Goal: Task Accomplishment & Management: Complete application form

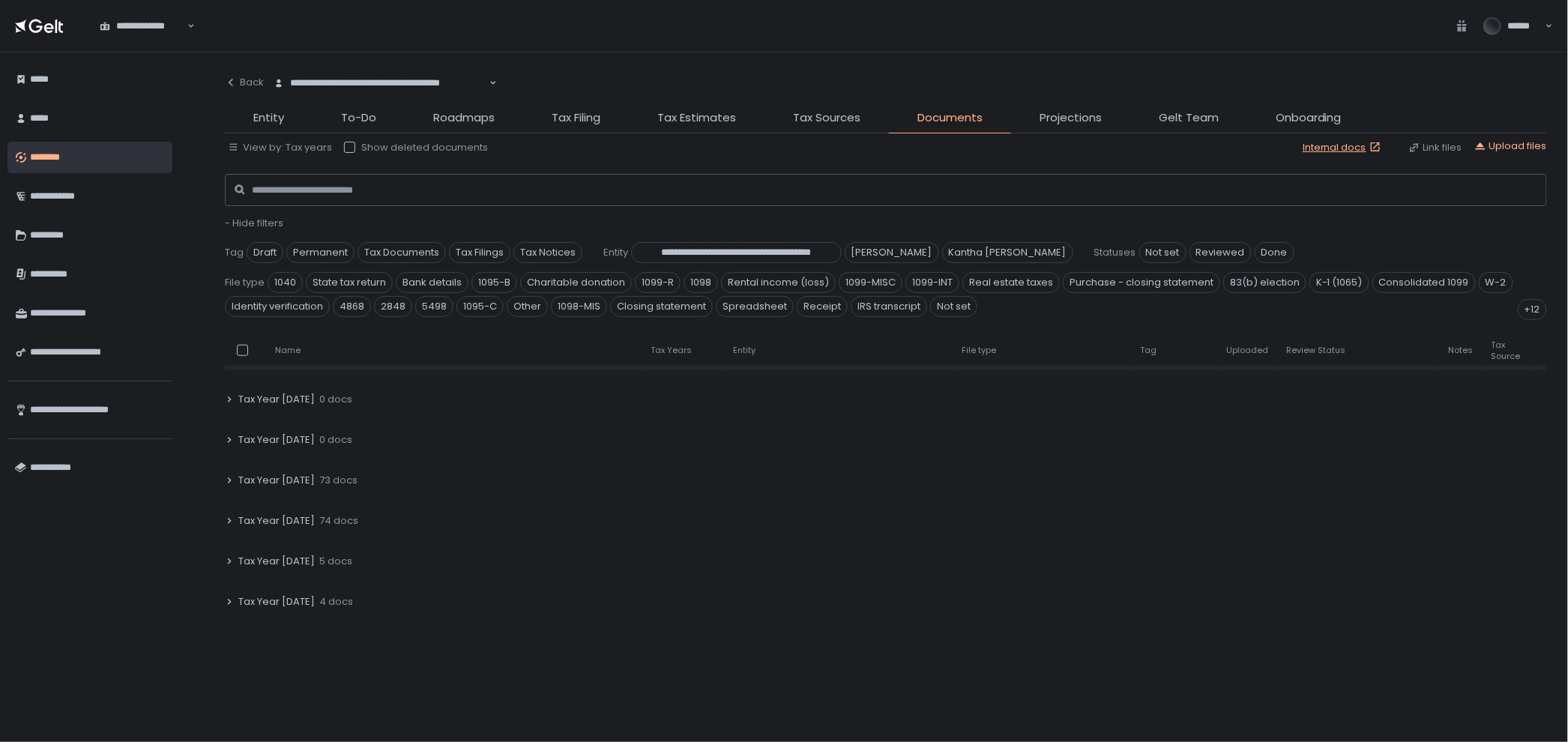
scroll to position [582, 0]
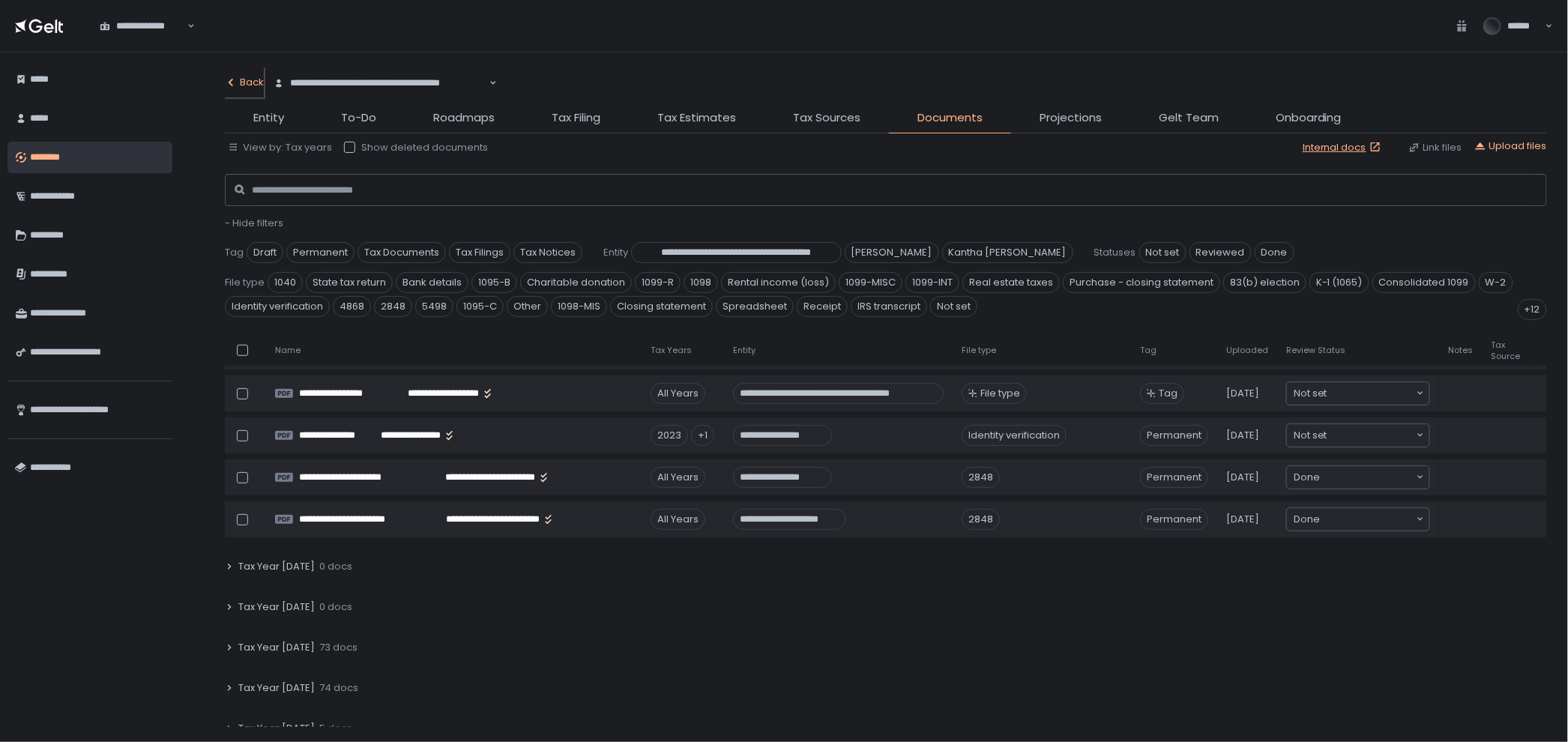
click at [262, 76] on div "Back" at bounding box center [245, 82] width 39 height 13
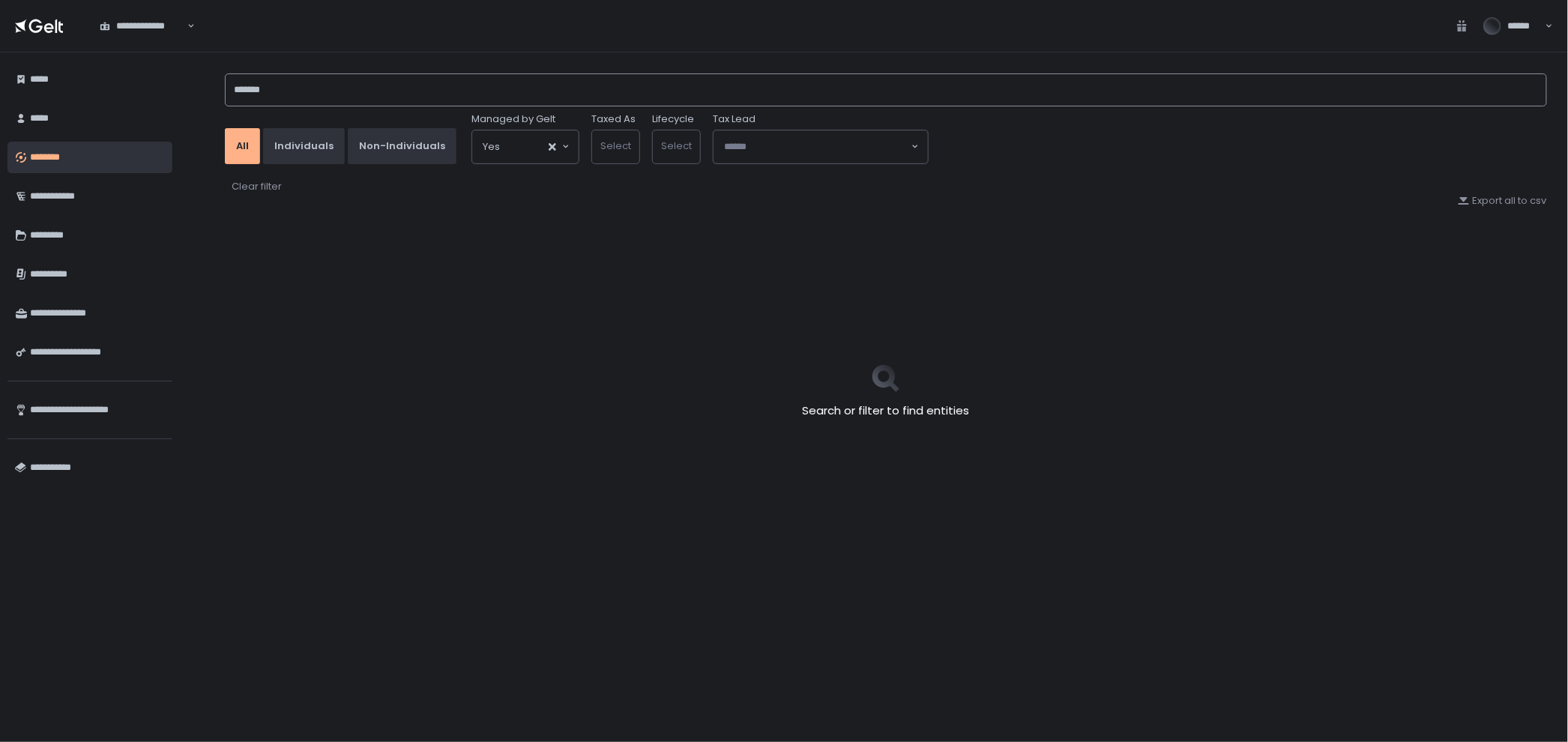
click at [296, 98] on input "*******" at bounding box center [886, 89] width 1322 height 33
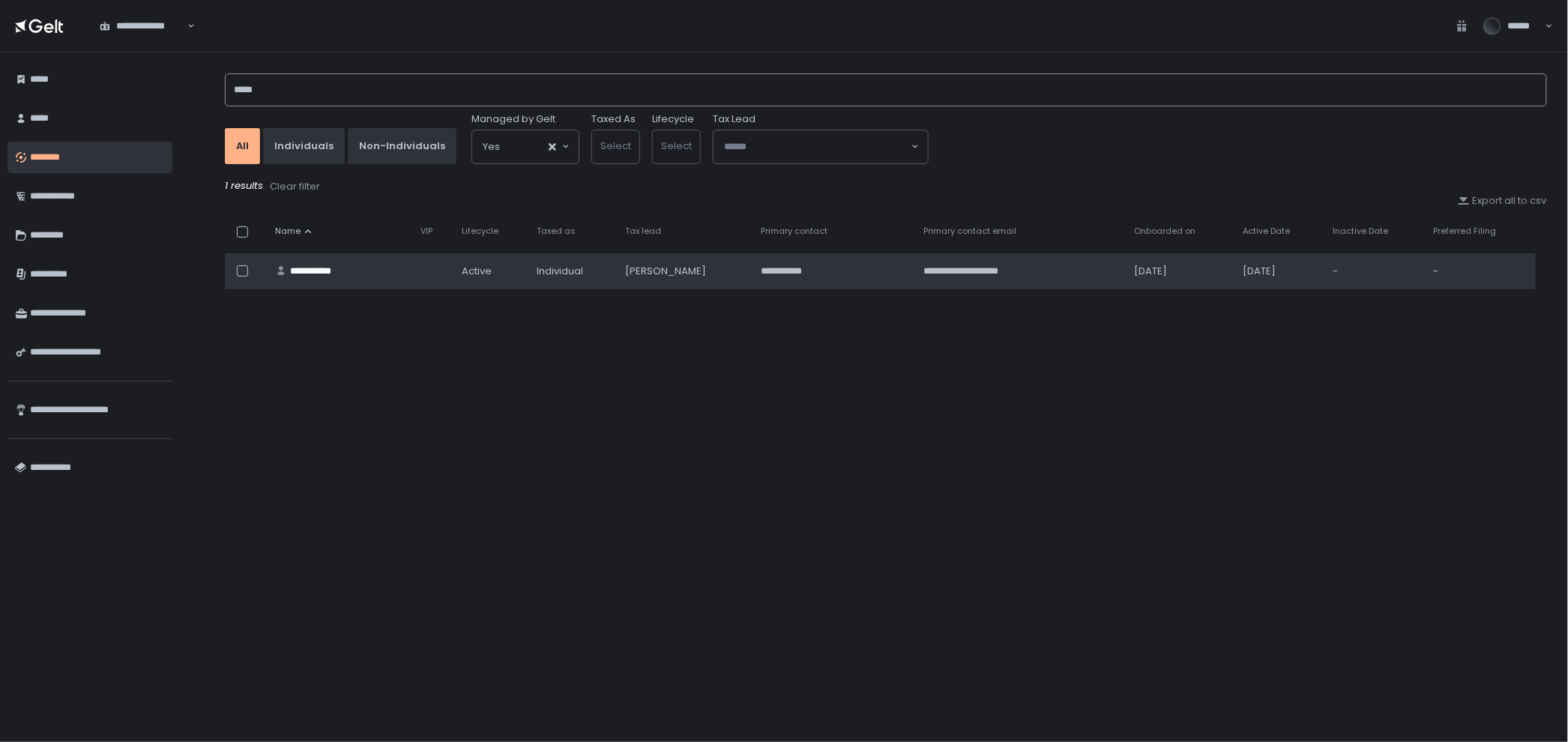
type input "*****"
click at [323, 264] on div "**********" at bounding box center [319, 271] width 58 height 13
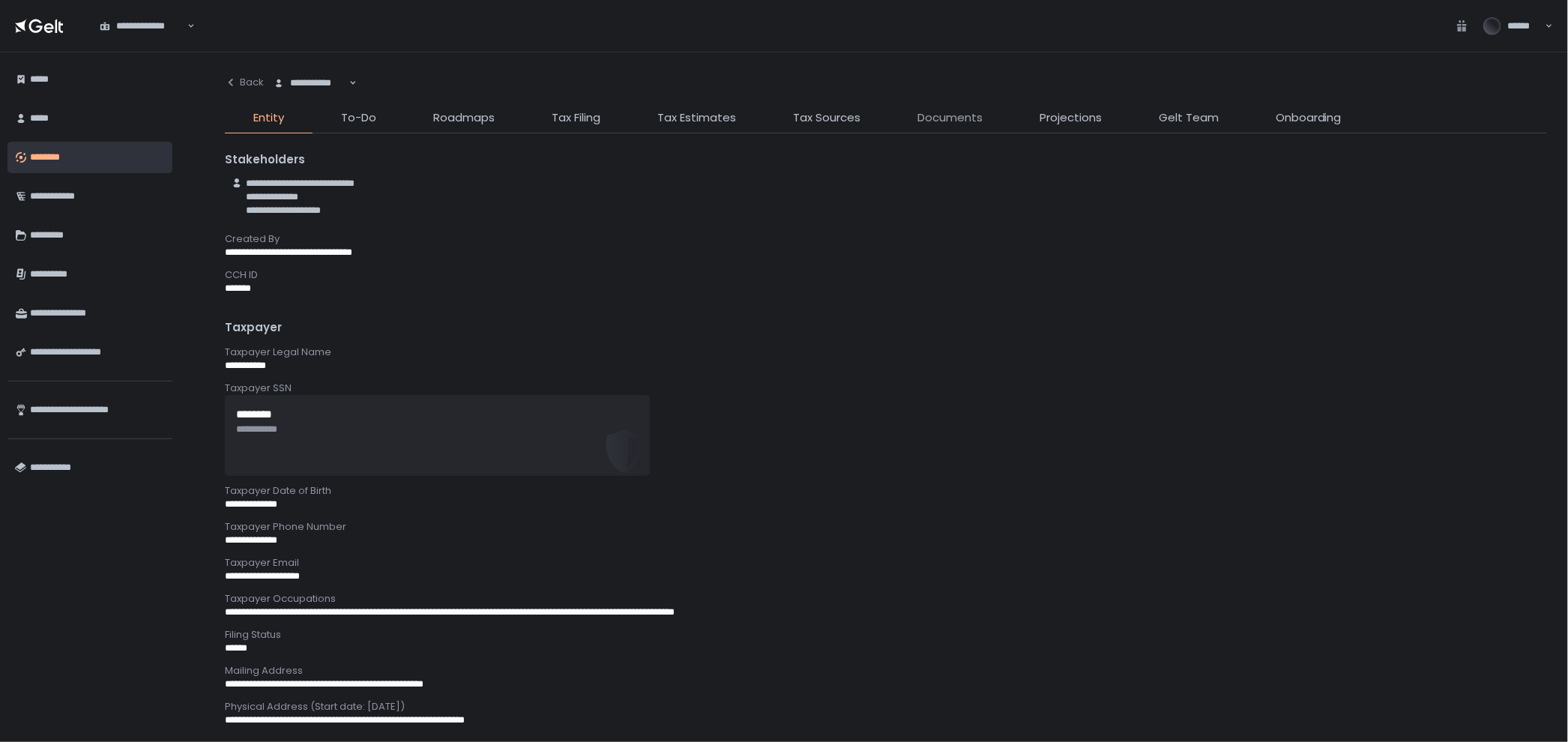
click at [952, 114] on span "Documents" at bounding box center [950, 117] width 65 height 17
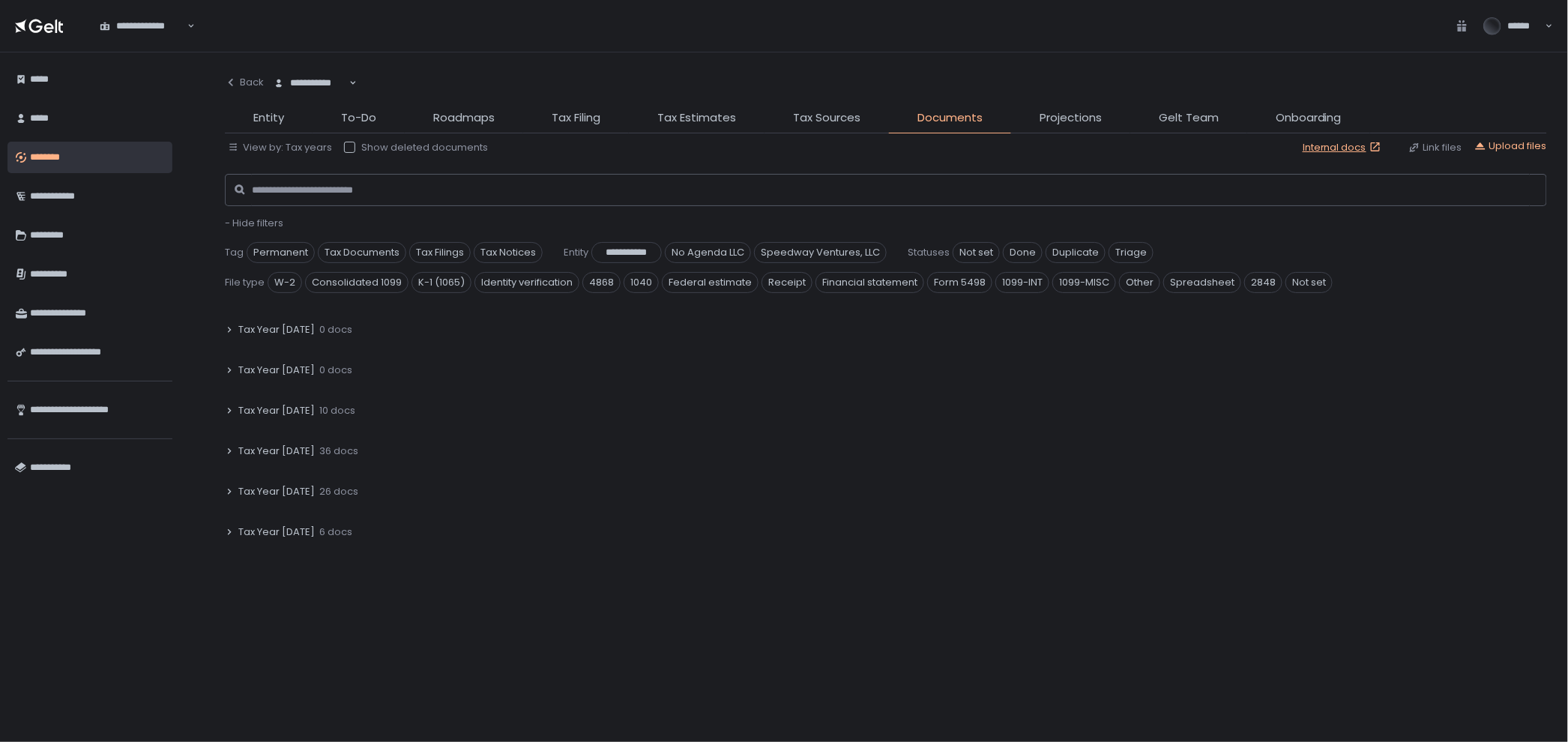
scroll to position [166, 0]
click at [344, 445] on span "36 docs" at bounding box center [339, 450] width 39 height 13
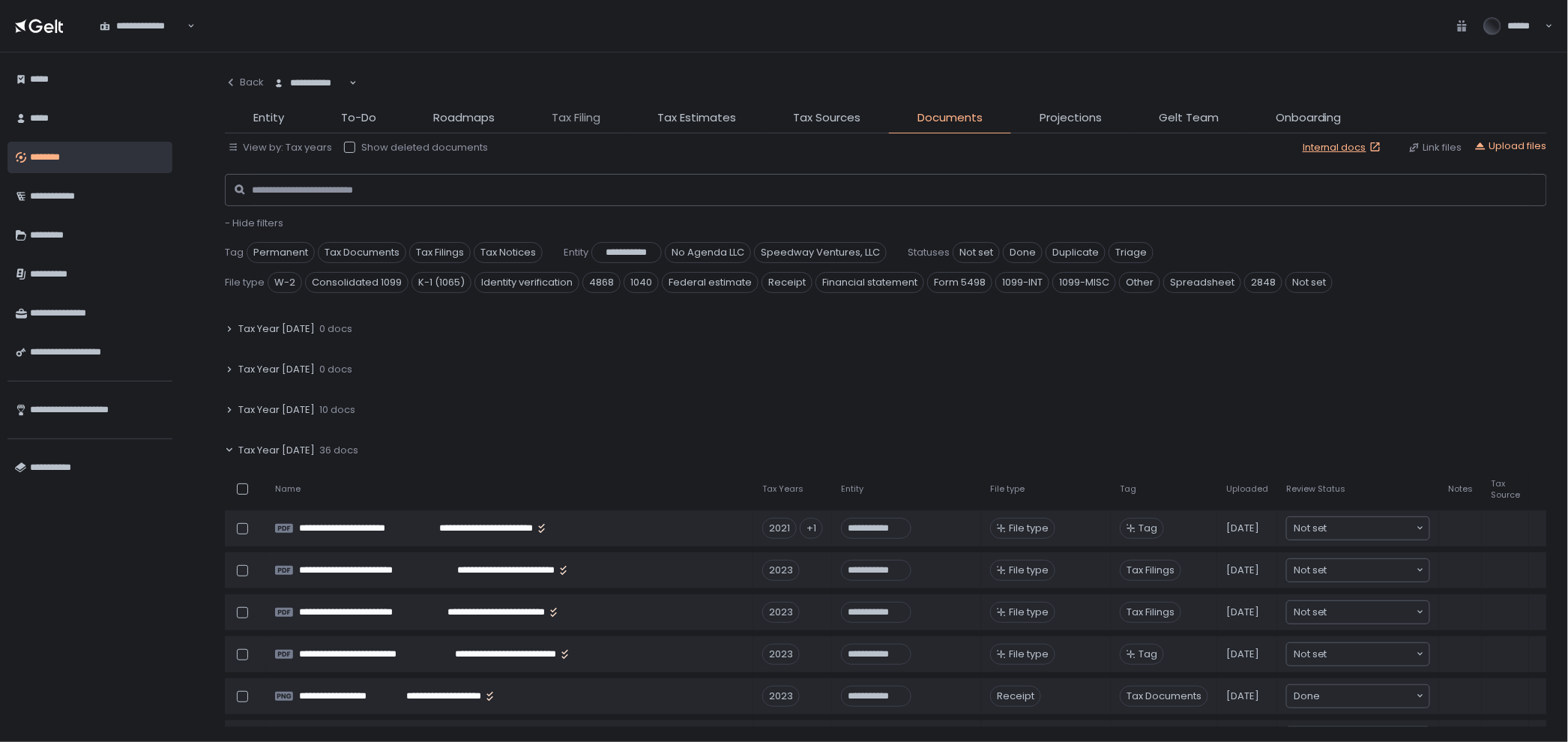
click at [600, 115] on span "Tax Filing" at bounding box center [576, 117] width 49 height 17
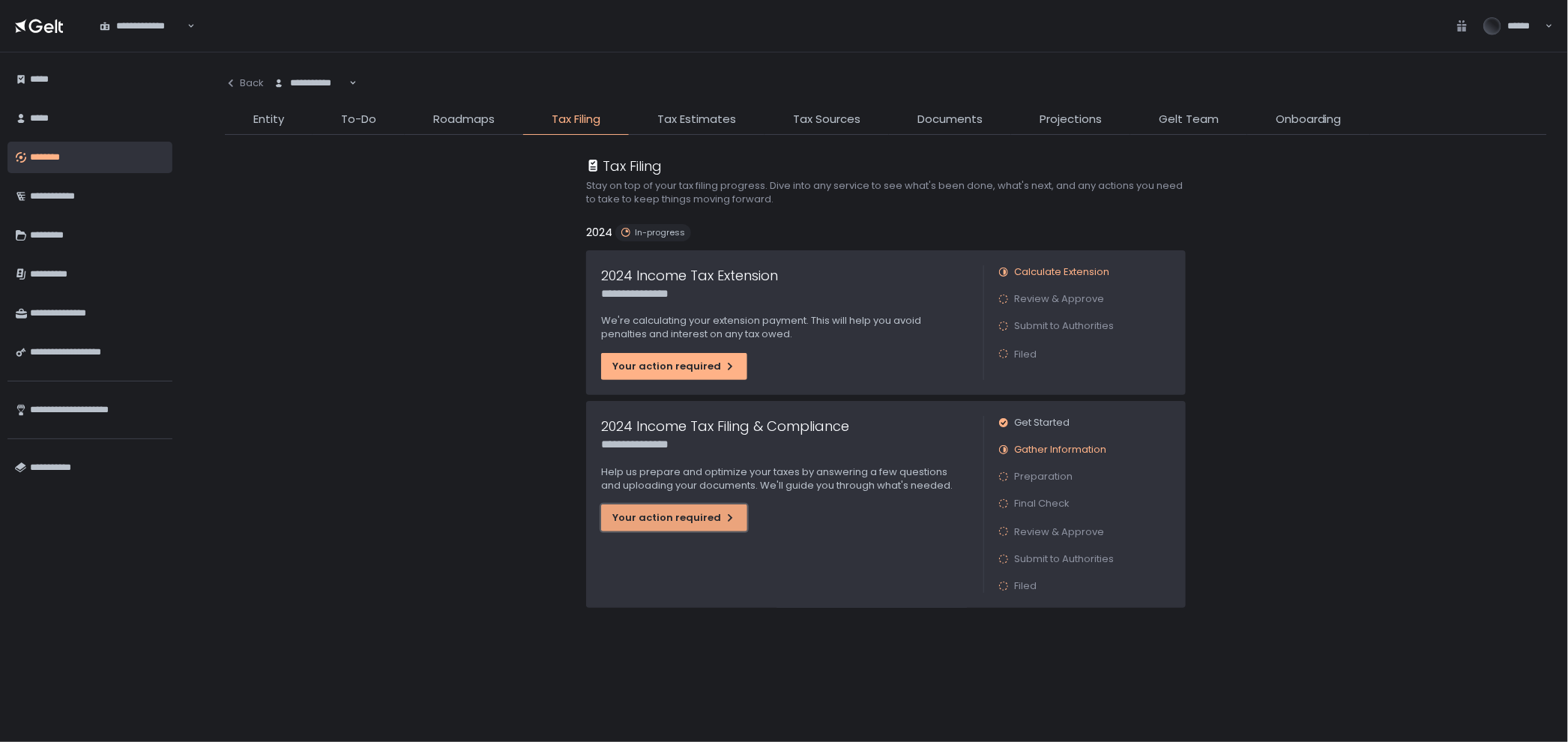
click at [697, 513] on div "Your action required" at bounding box center [674, 517] width 123 height 13
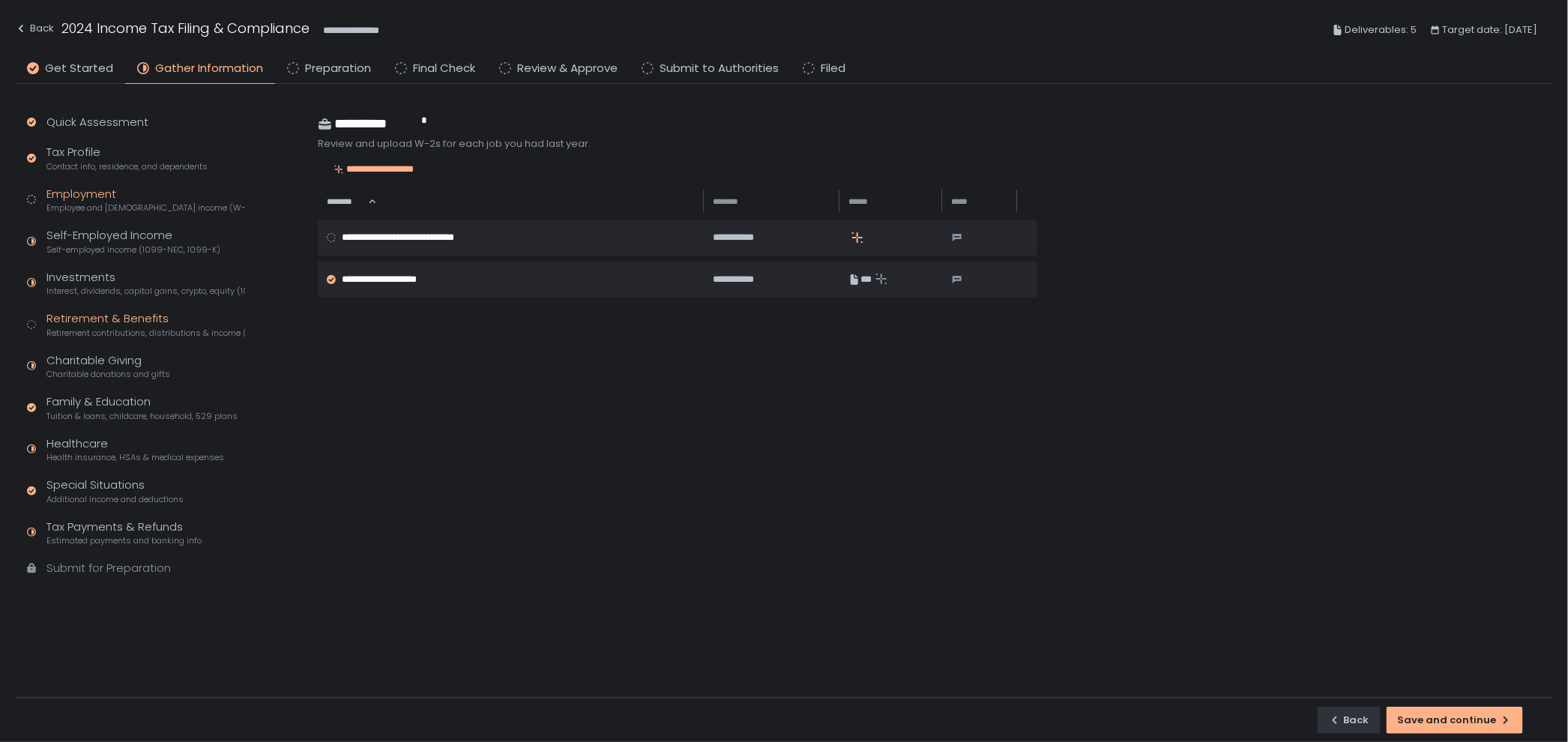
click at [174, 319] on div "Retirement & Benefits Retirement contributions, distributions & income (1099-R,…" at bounding box center [146, 324] width 198 height 29
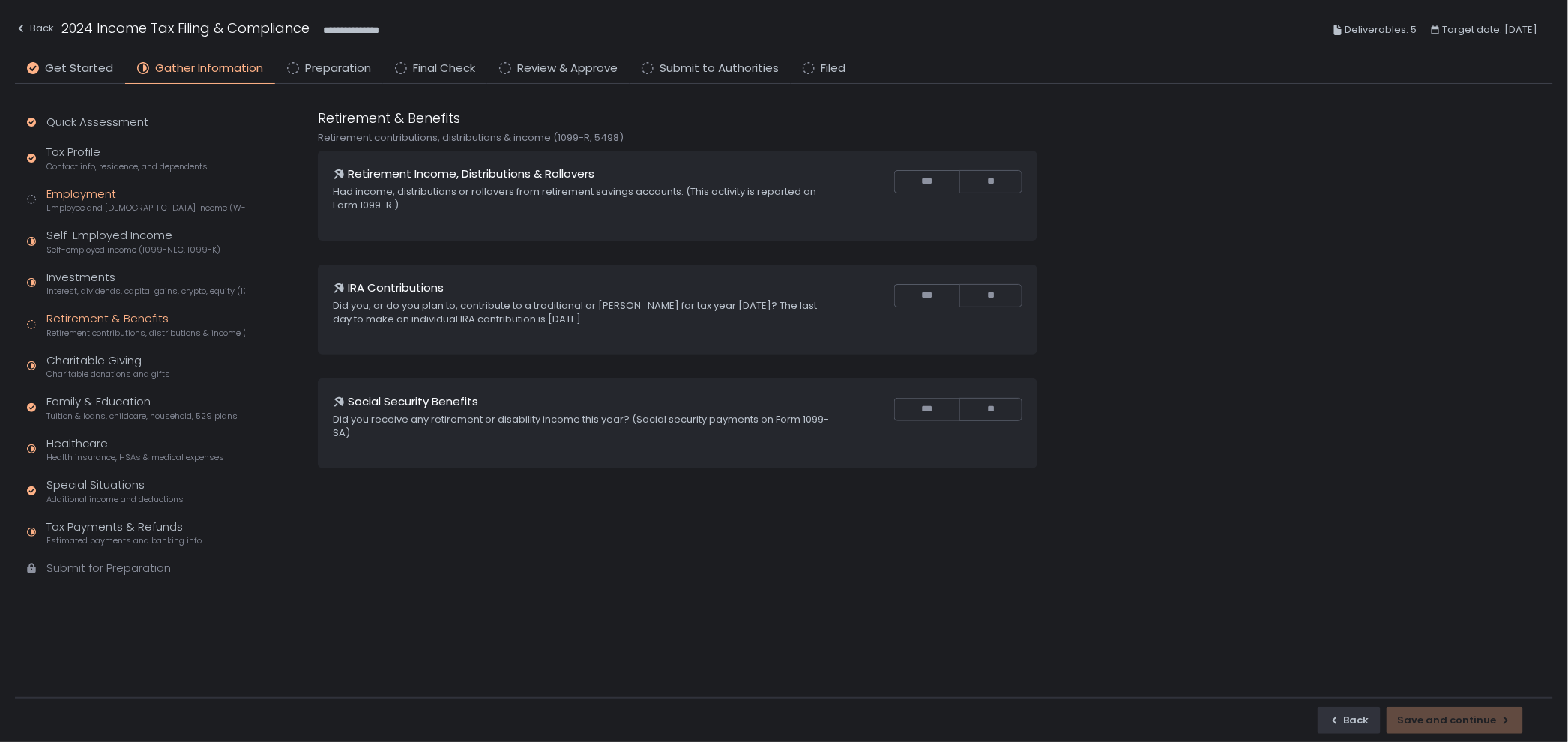
click at [116, 198] on div "Employment Employee and [DEMOGRAPHIC_DATA] income (W-2s)" at bounding box center [146, 200] width 198 height 29
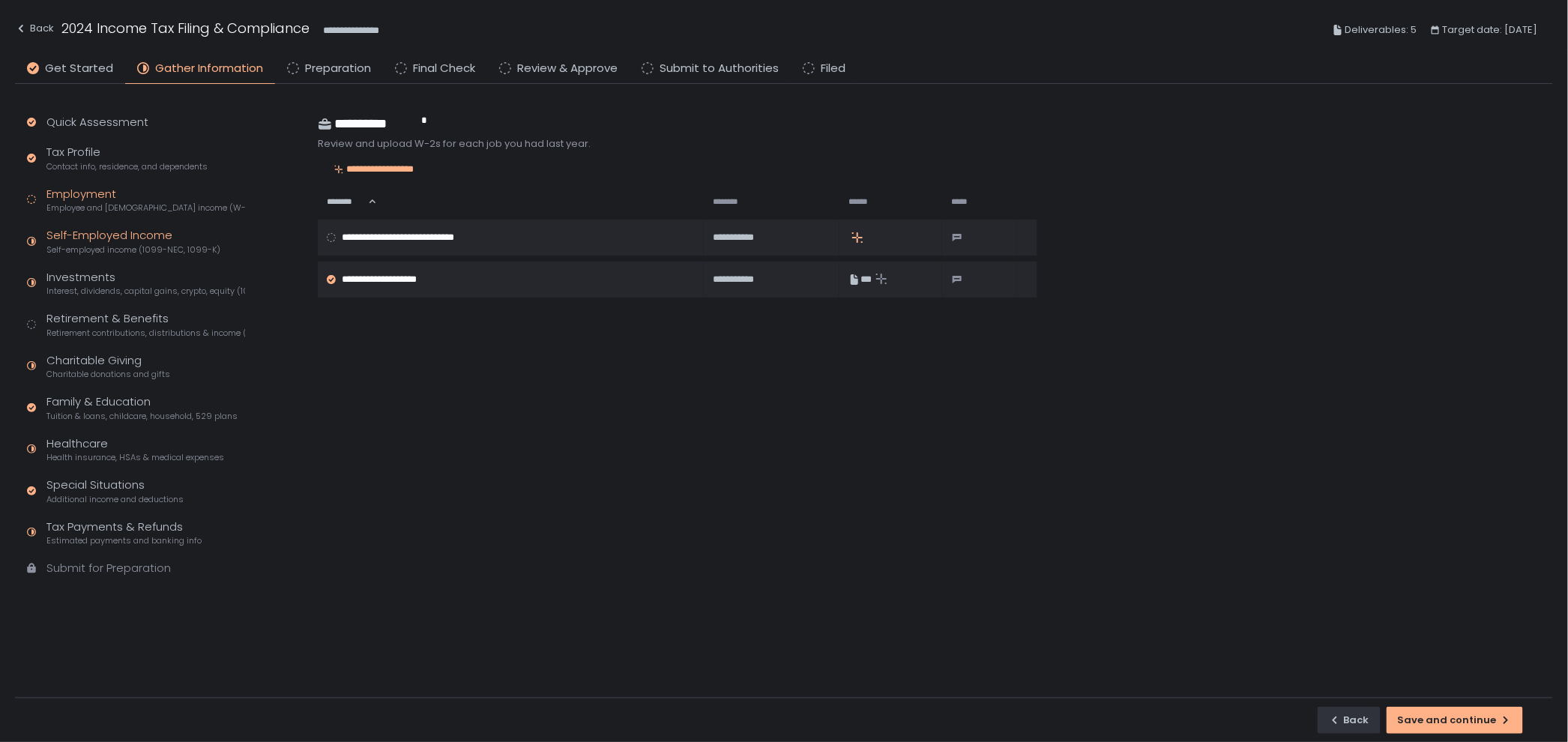
click at [122, 248] on span "Self-employed income (1099-NEC, 1099-K)" at bounding box center [133, 250] width 174 height 12
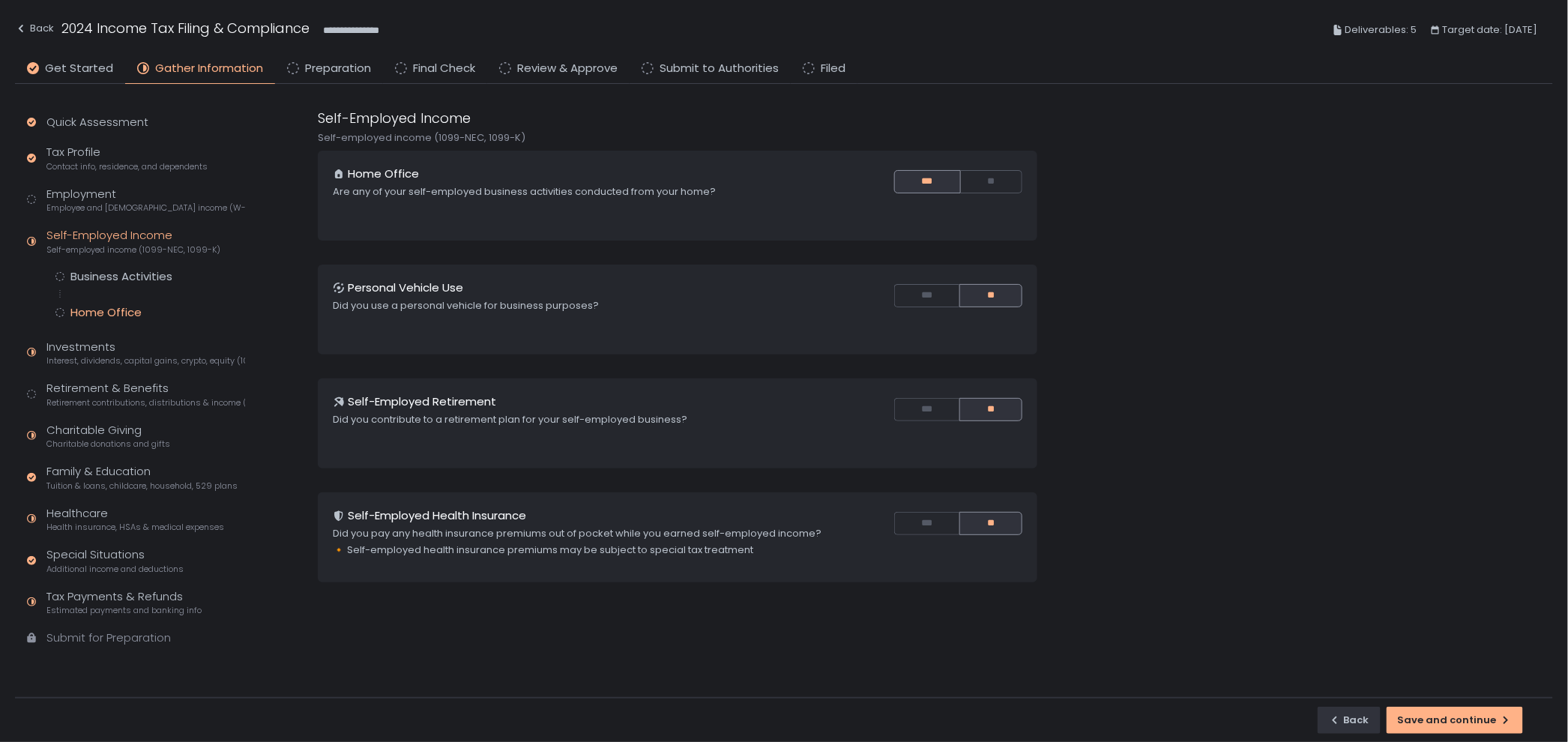
click at [114, 318] on div "Home Office" at bounding box center [106, 312] width 71 height 15
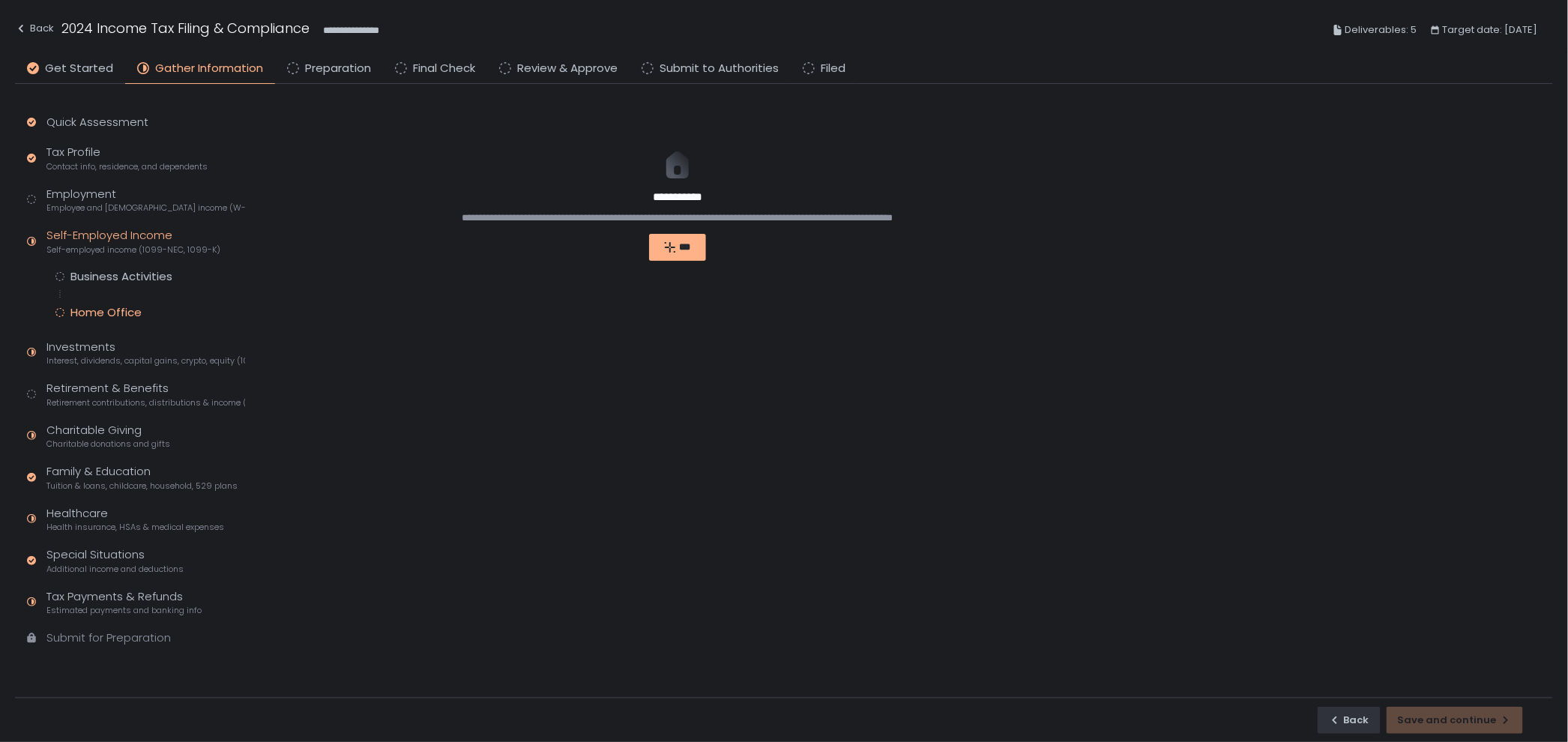
click at [111, 263] on div "Quick Assessment Tax Profile Contact info, residence, and dependents Employment…" at bounding box center [133, 387] width 236 height 606
click at [117, 271] on div "Business Activities" at bounding box center [122, 276] width 102 height 15
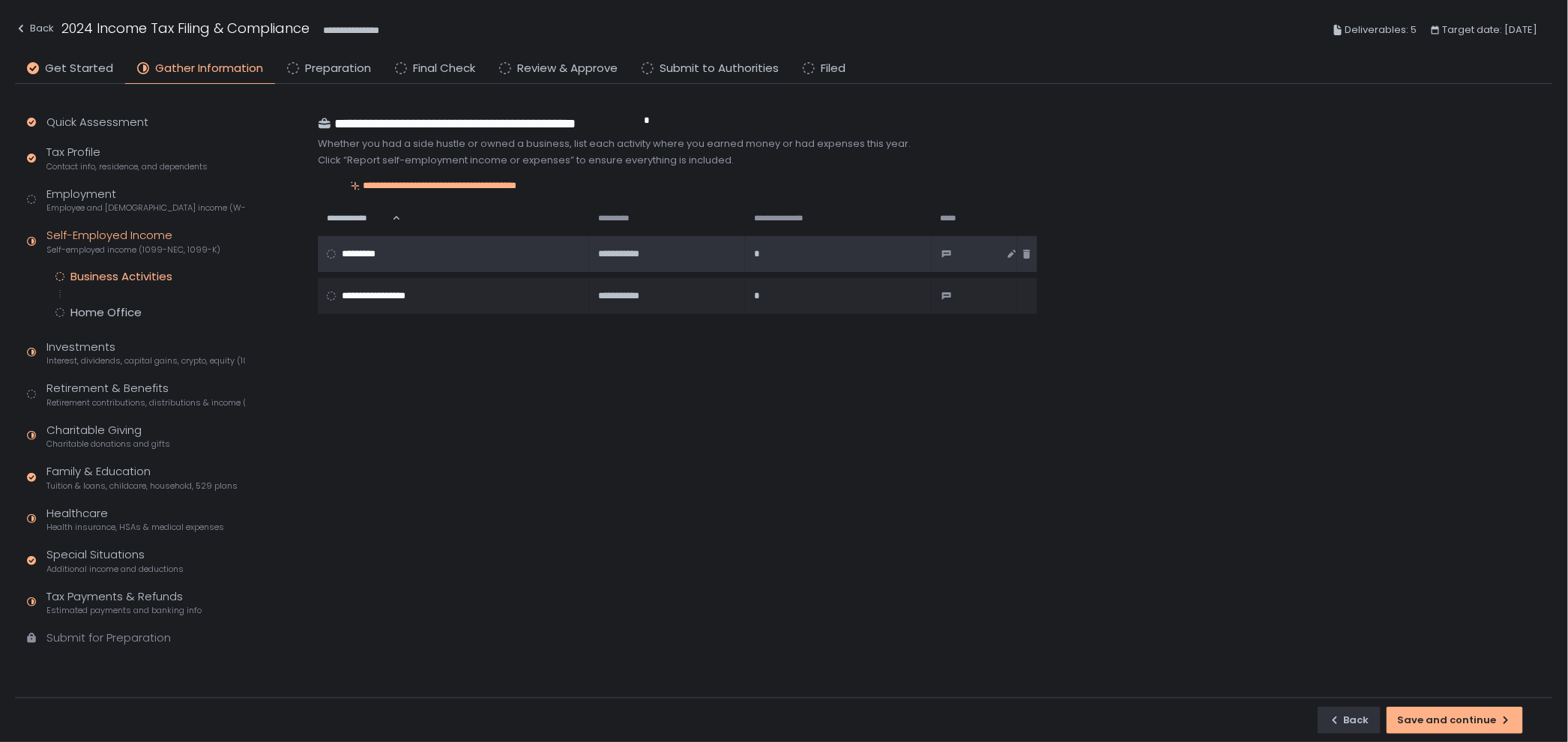
click at [773, 251] on div "*" at bounding box center [835, 254] width 164 height 13
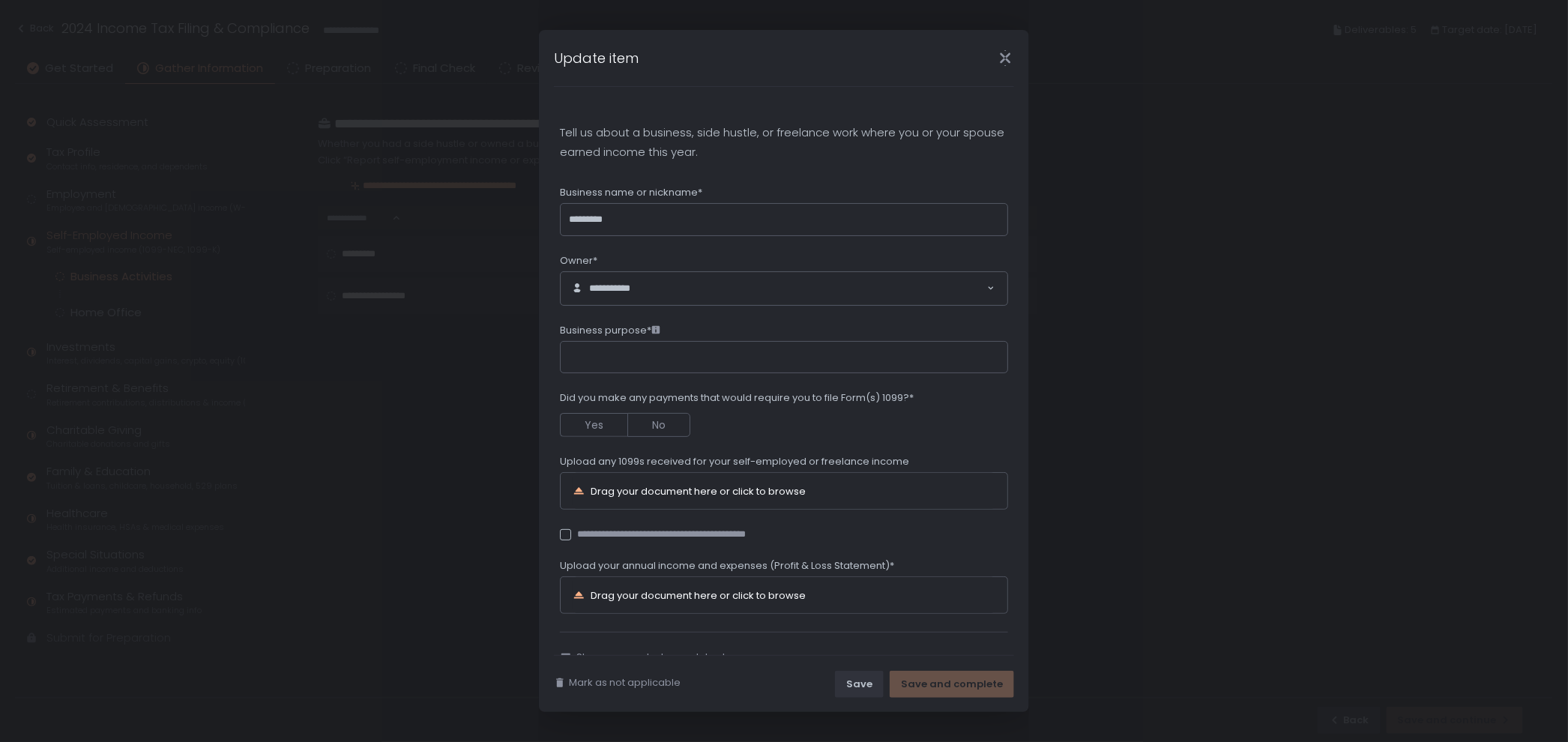
click at [999, 47] on div "Update item" at bounding box center [784, 58] width 491 height 56
click at [1000, 59] on icon "Close" at bounding box center [1006, 58] width 16 height 16
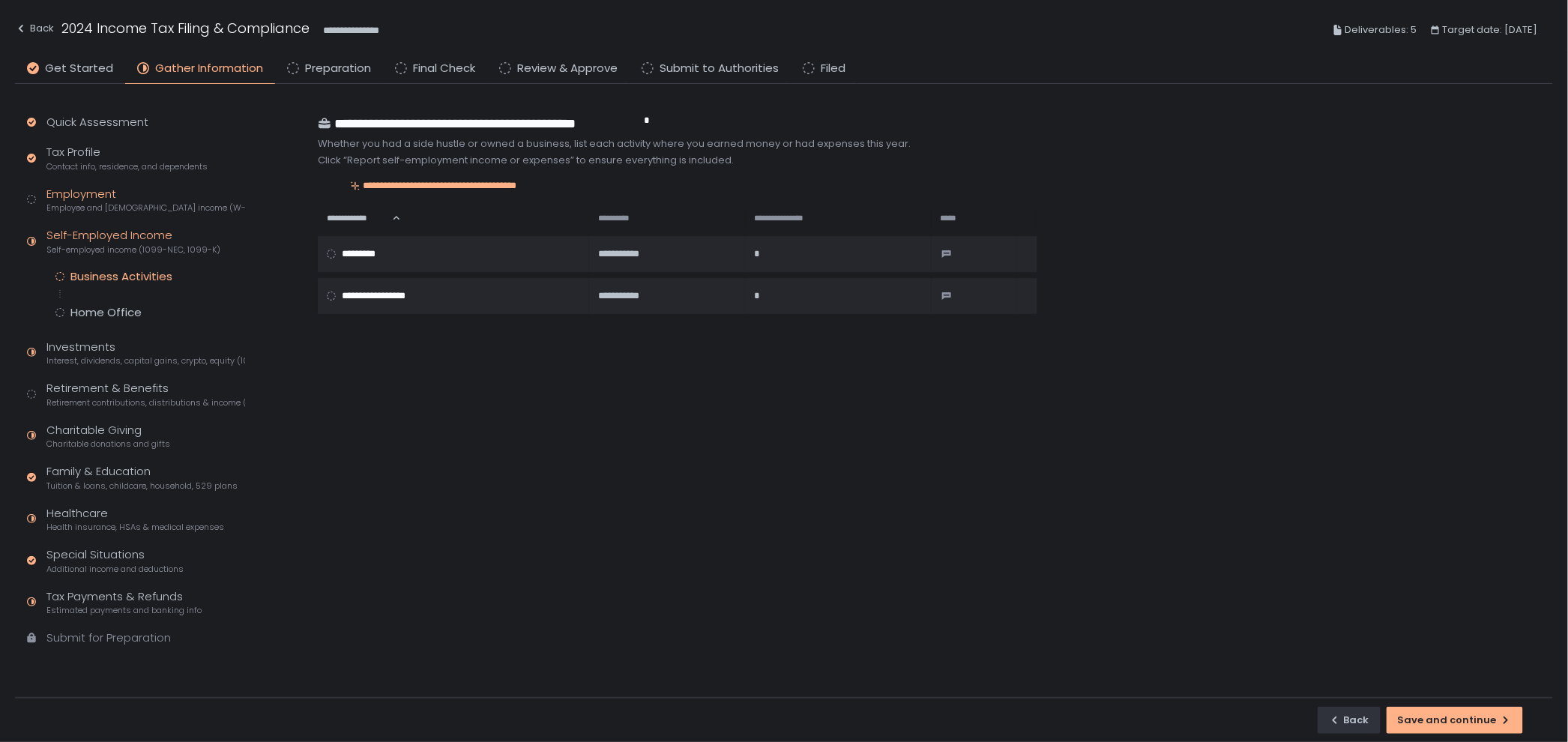
click at [77, 205] on span "Employee and [DEMOGRAPHIC_DATA] income (W-2s)" at bounding box center [146, 208] width 198 height 12
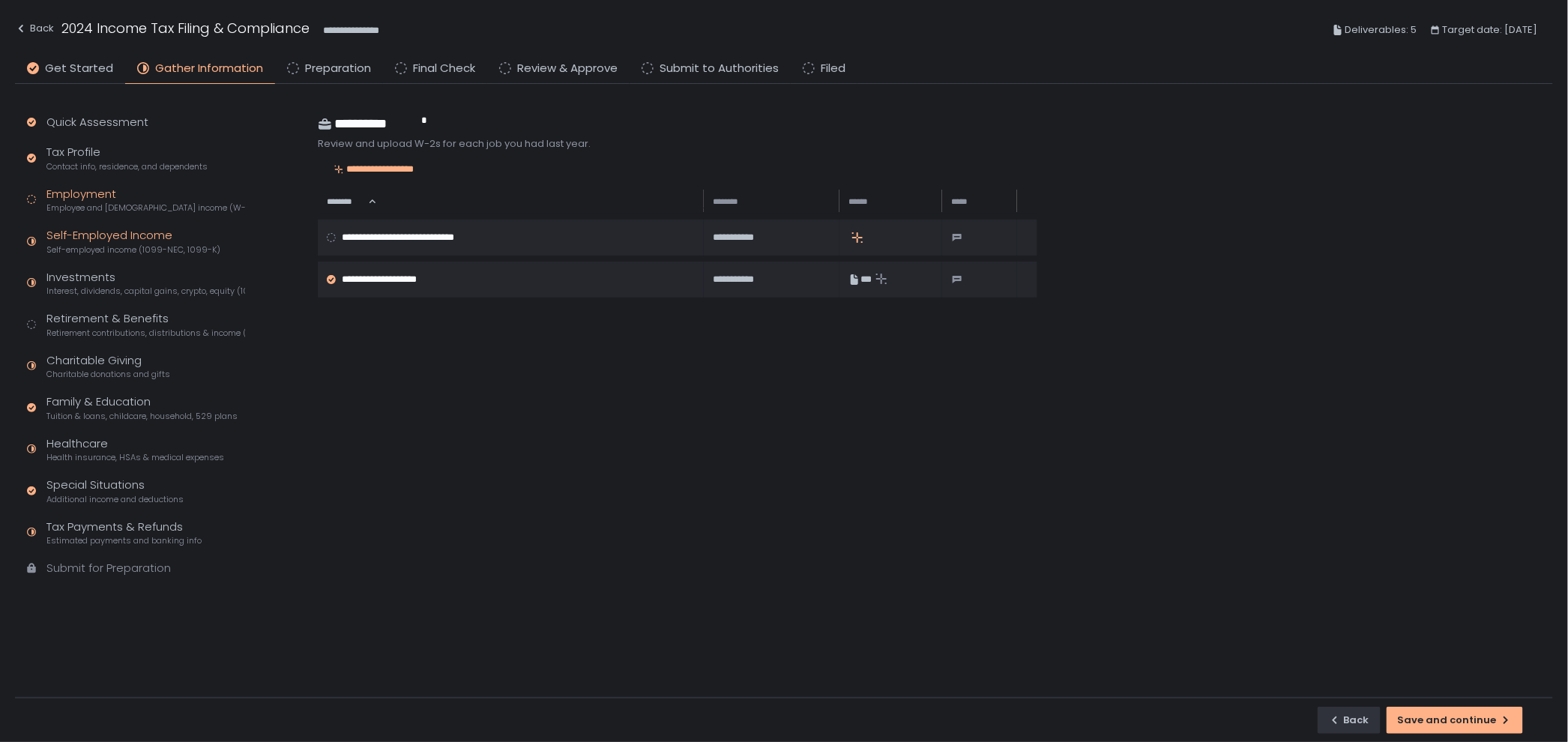
click at [88, 247] on span "Self-employed income (1099-NEC, 1099-K)" at bounding box center [133, 250] width 174 height 12
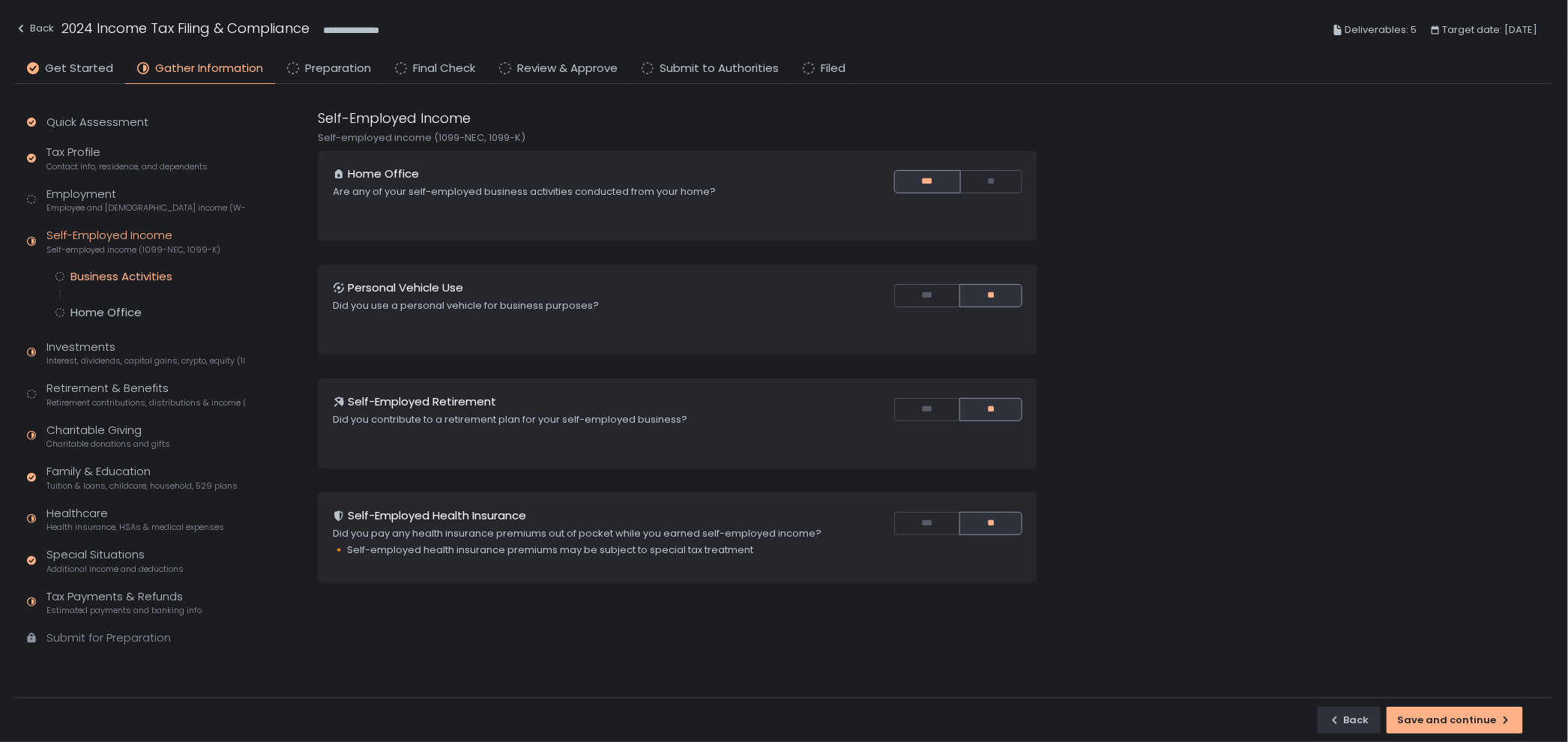
click at [155, 276] on div "Business Activities" at bounding box center [122, 276] width 102 height 15
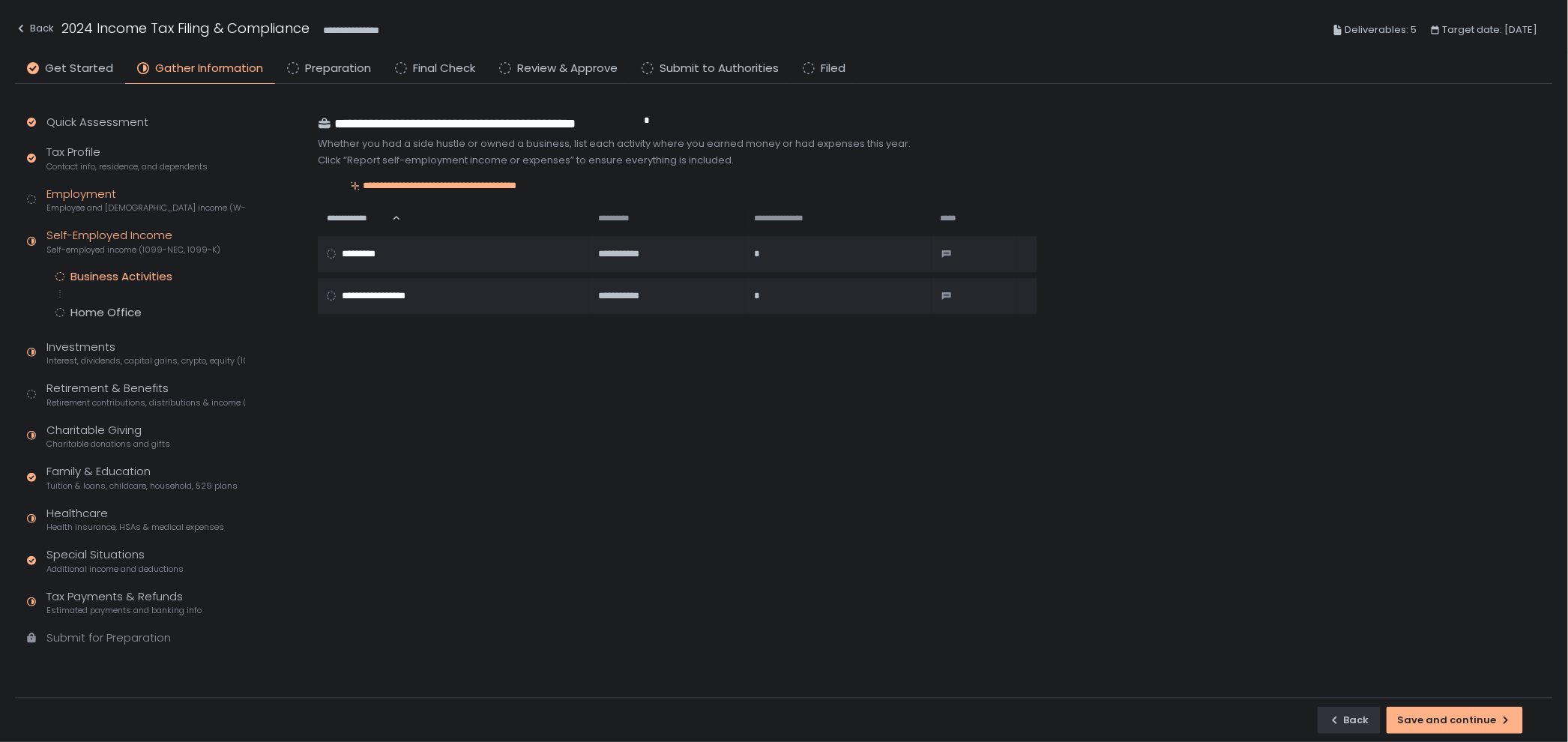
click at [102, 188] on div "Employment Employee and [DEMOGRAPHIC_DATA] income (W-2s)" at bounding box center [146, 200] width 198 height 29
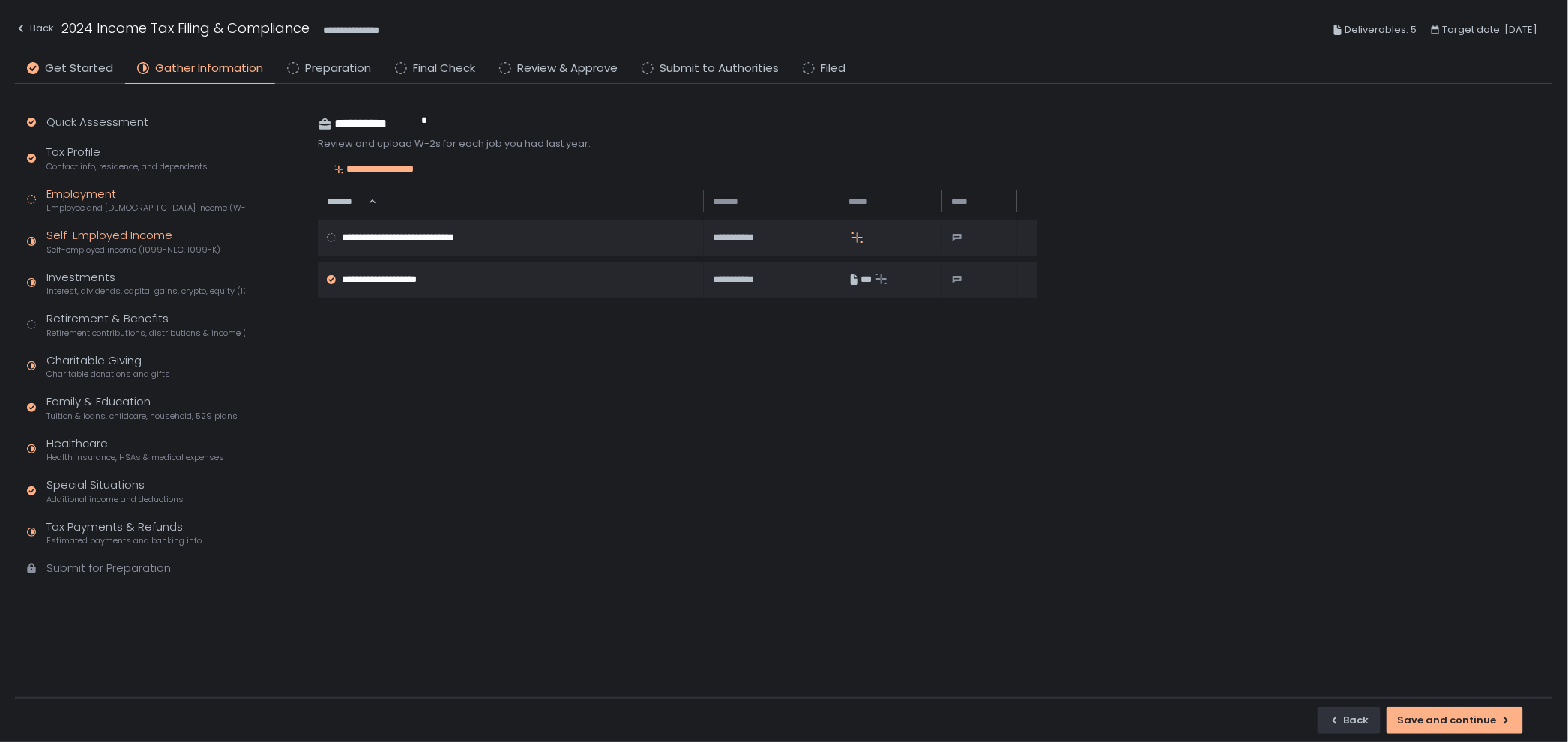
click at [113, 237] on div "Self-Employed Income Self-employed income (1099-NEC, 1099-K)" at bounding box center [133, 241] width 174 height 29
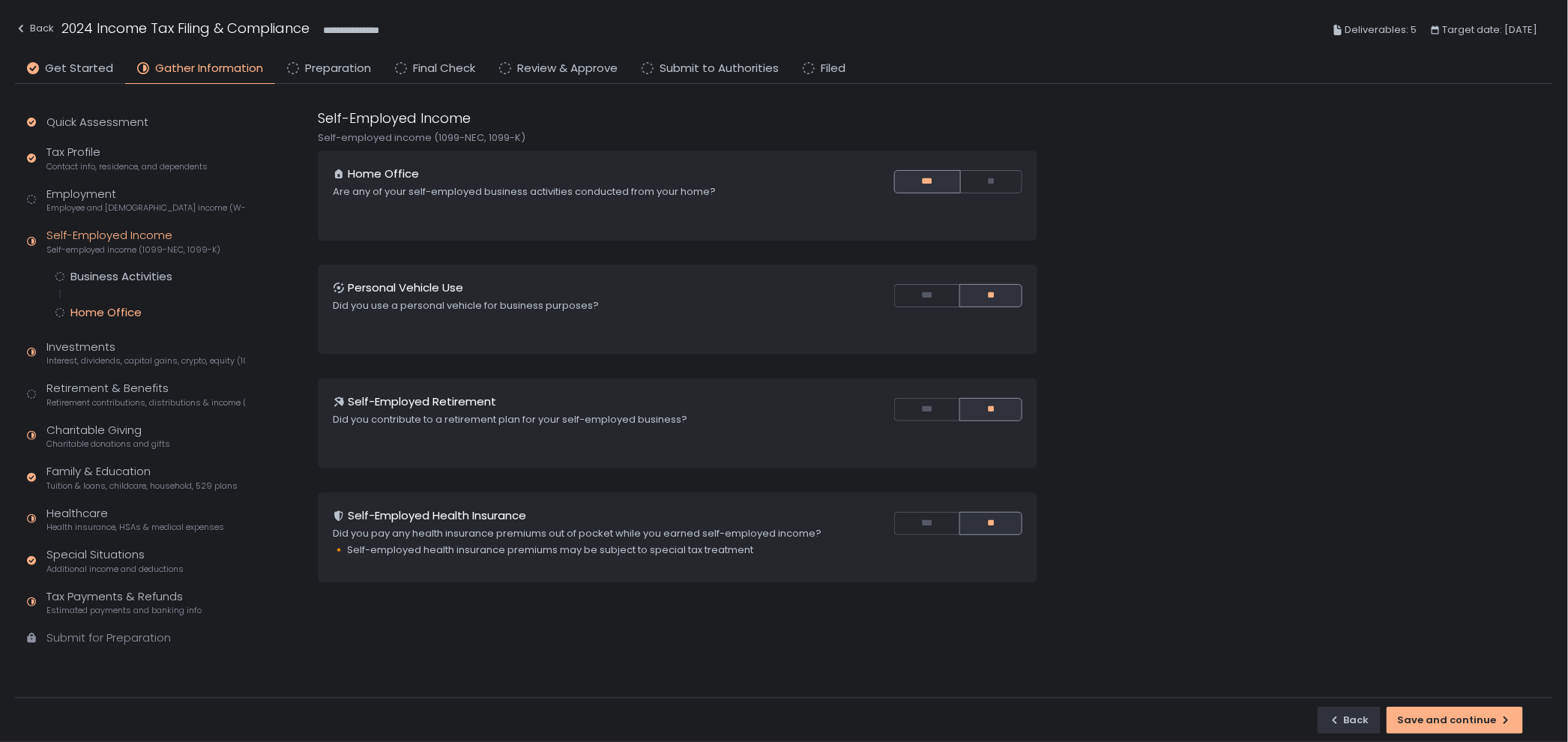
click at [121, 309] on div "Home Office" at bounding box center [106, 312] width 71 height 15
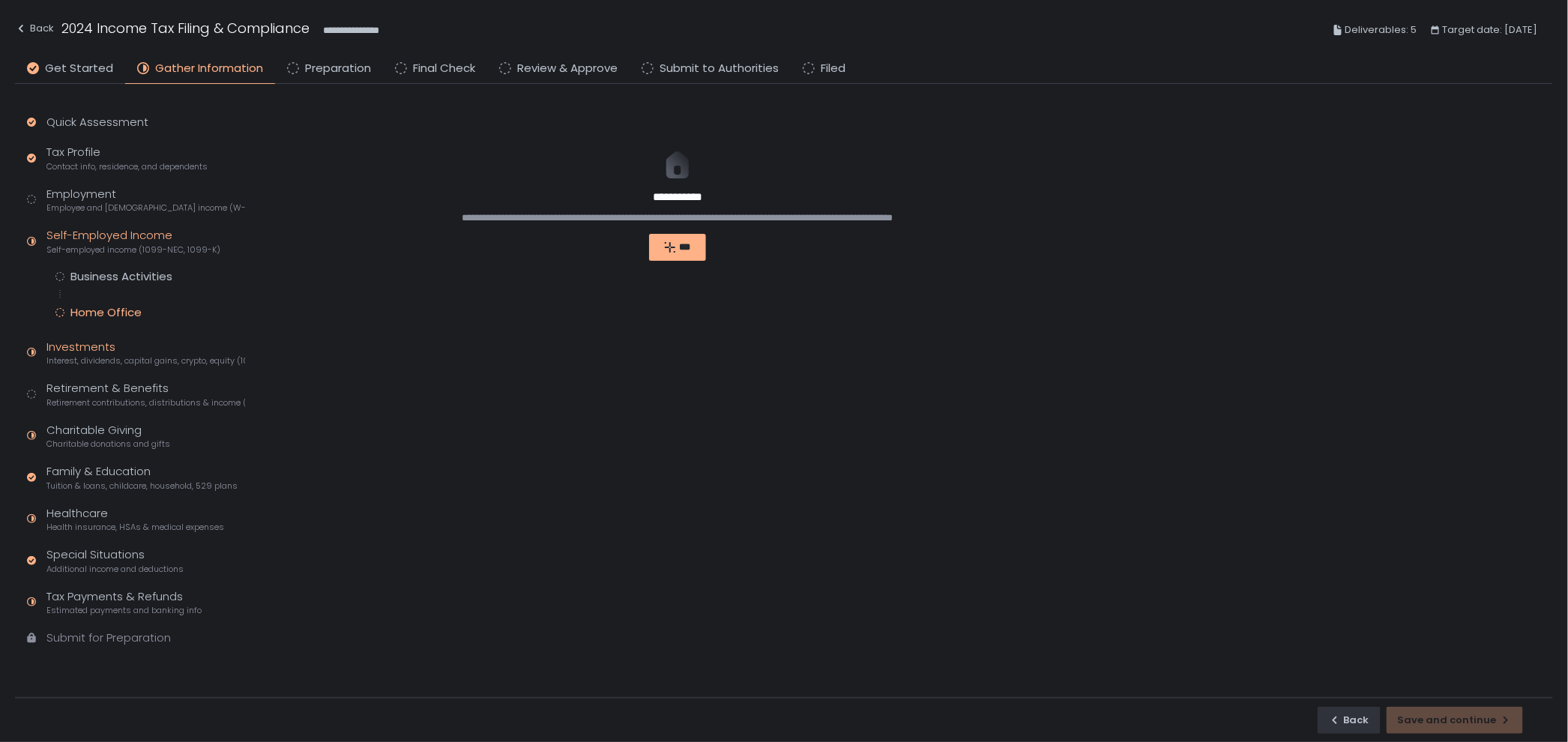
click at [131, 352] on div "Investments Interest, dividends, capital gains, crypto, equity (1099s, K-1s)" at bounding box center [146, 353] width 198 height 29
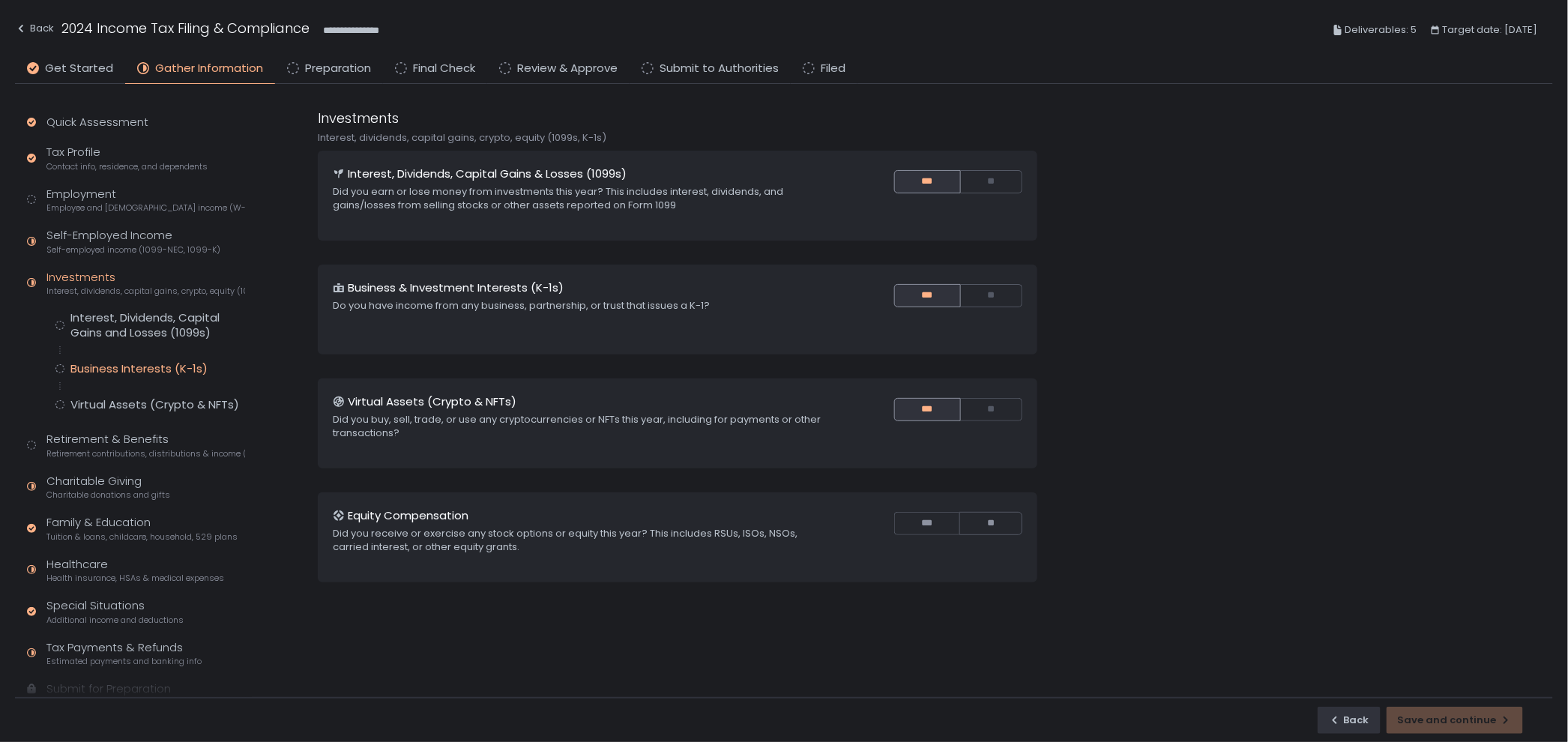
click at [127, 365] on div "Business Interests (K-1s)" at bounding box center [139, 368] width 138 height 15
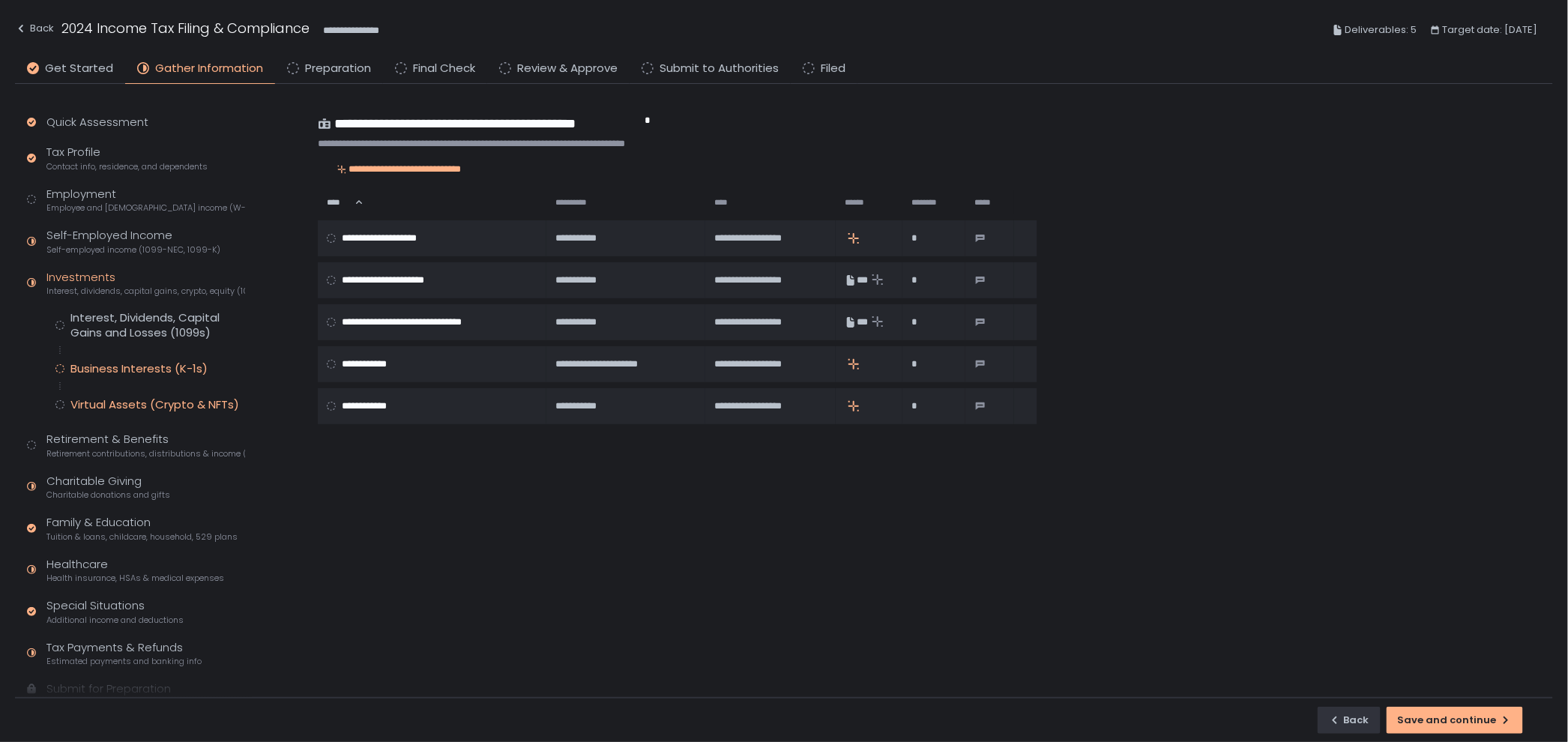
click at [132, 404] on div "Virtual Assets (Crypto & NFTs)" at bounding box center [155, 404] width 169 height 15
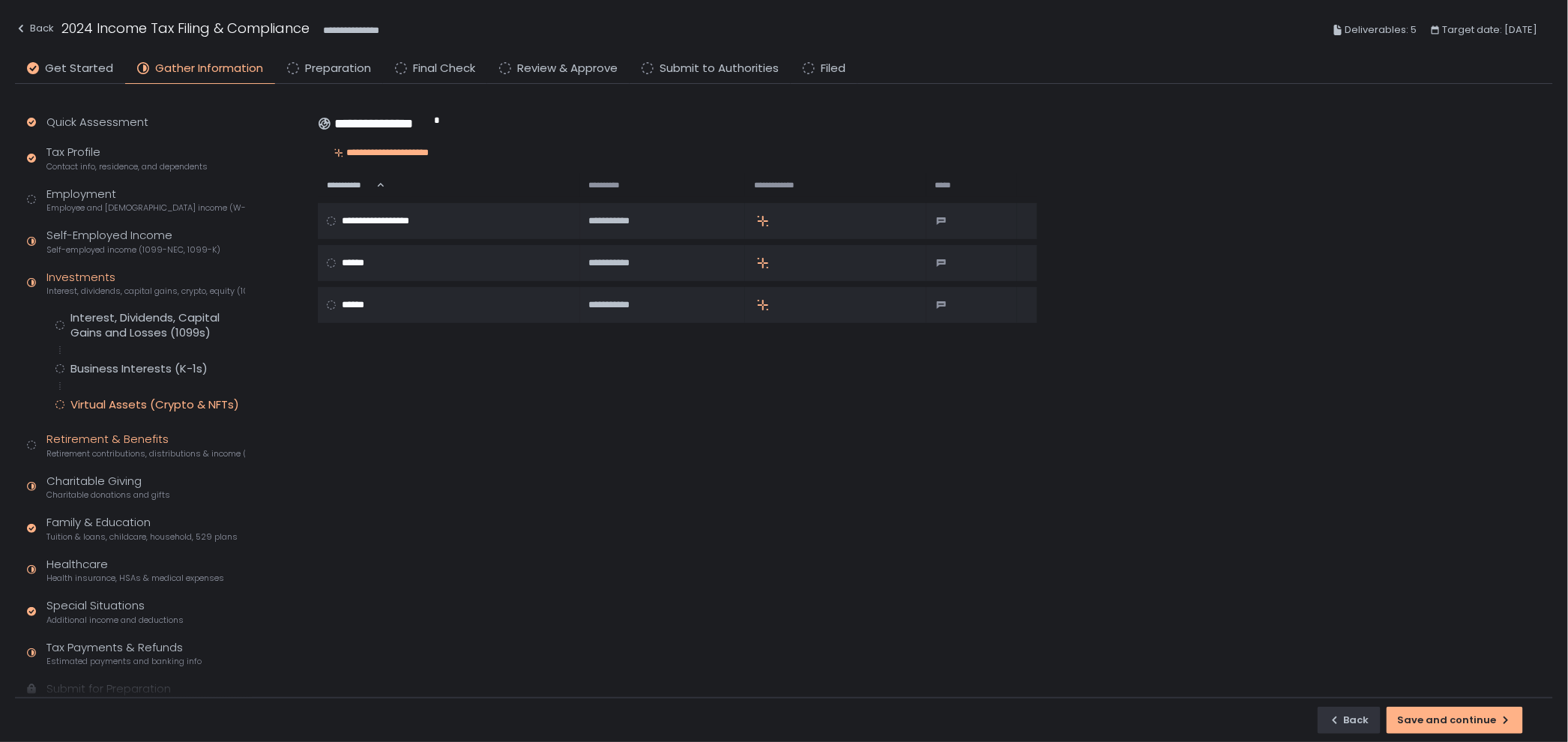
click at [133, 439] on div "Retirement & Benefits Retirement contributions, distributions & income (1099-R,…" at bounding box center [146, 445] width 198 height 29
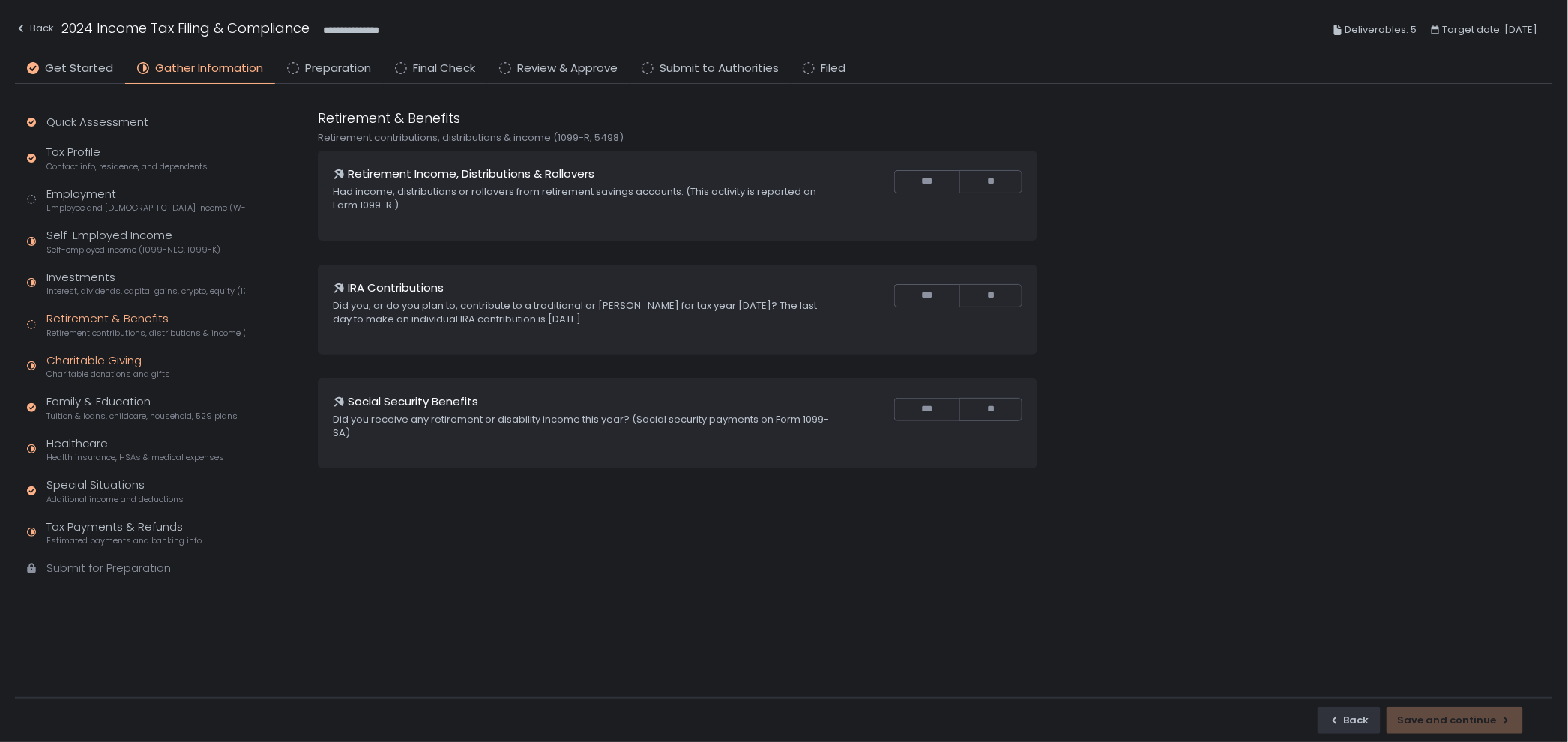
click at [131, 369] on span "Charitable donations and gifts" at bounding box center [108, 374] width 123 height 12
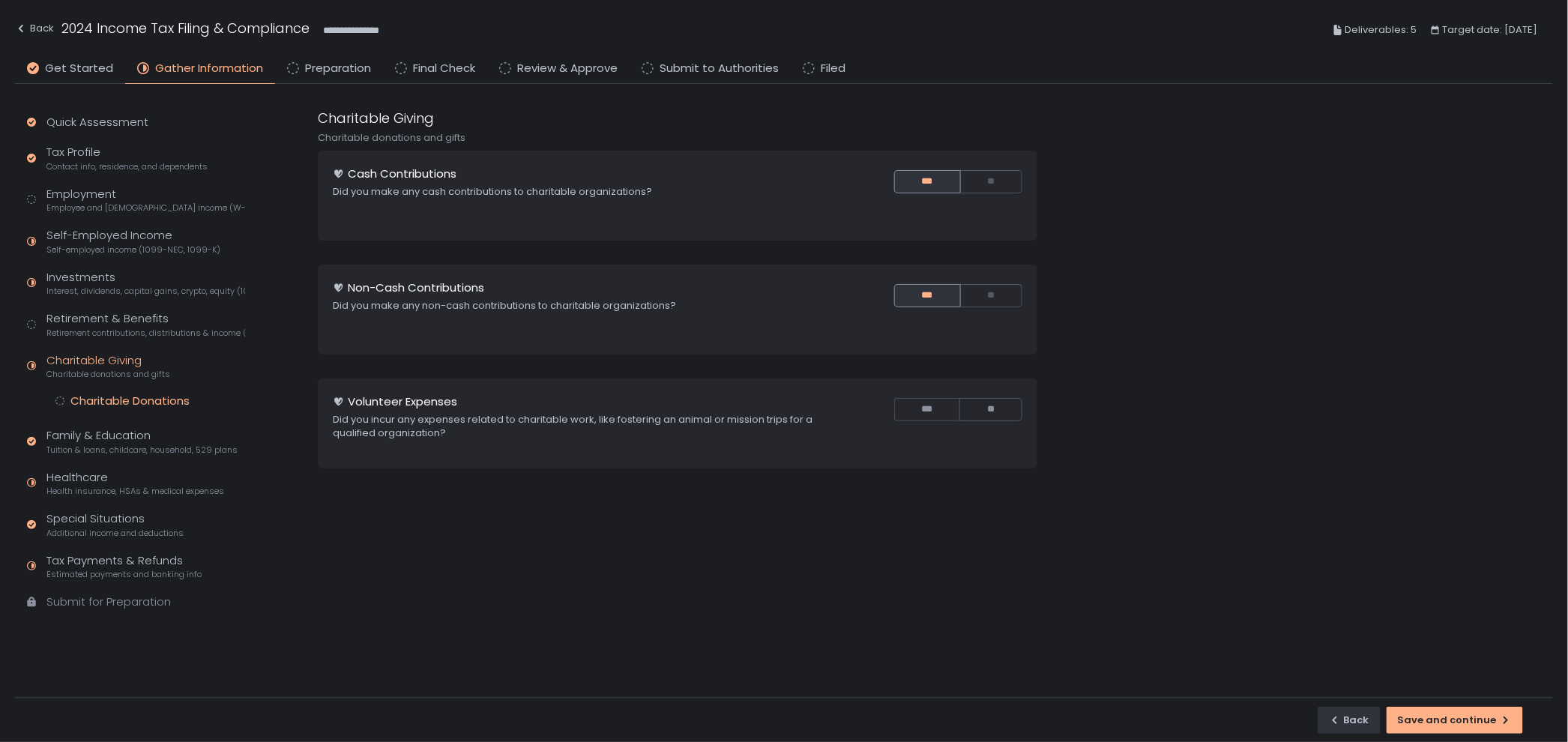
click at [138, 407] on div "Charitable Donations" at bounding box center [130, 400] width 119 height 15
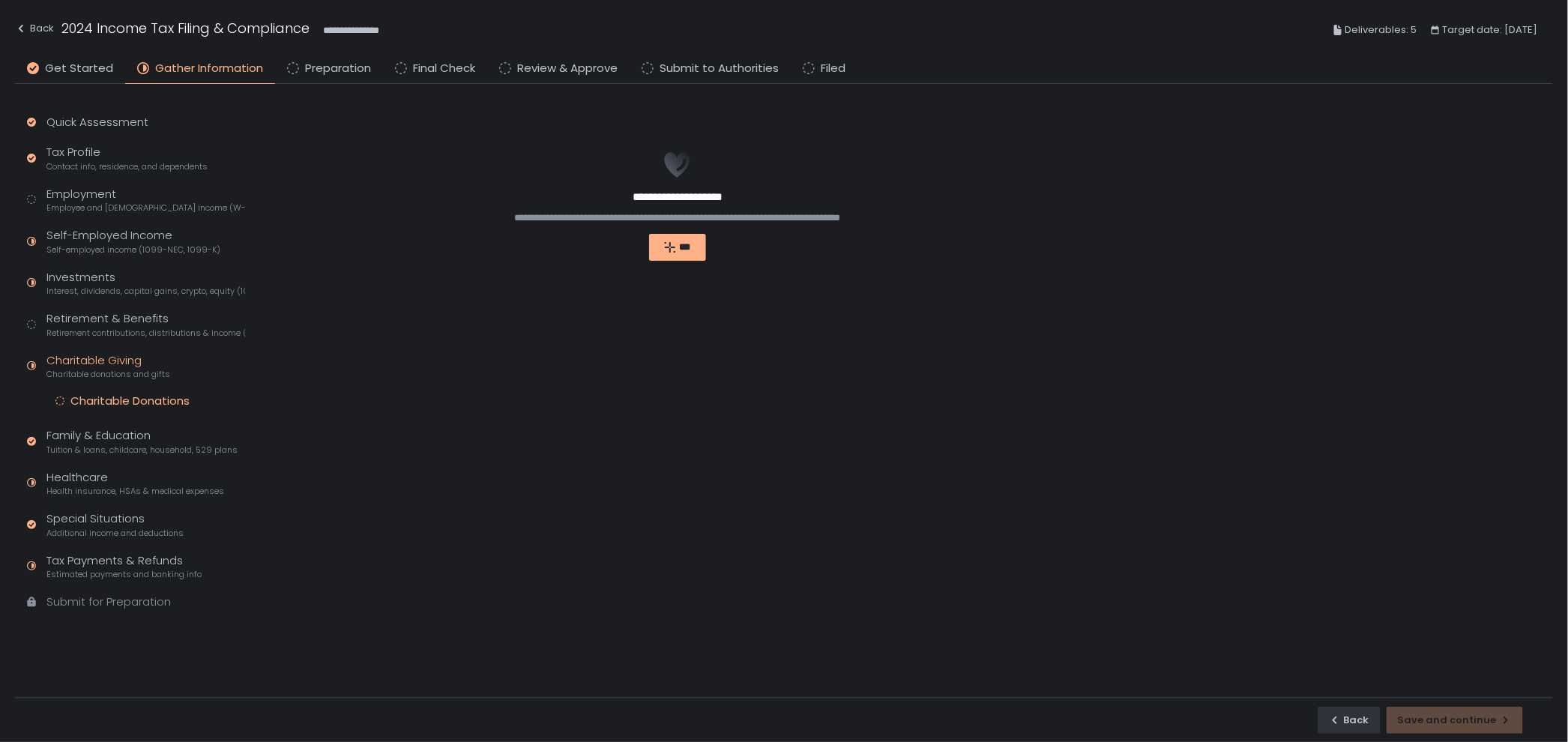
click at [138, 363] on div "Charitable Giving Charitable donations and gifts" at bounding box center [108, 366] width 123 height 29
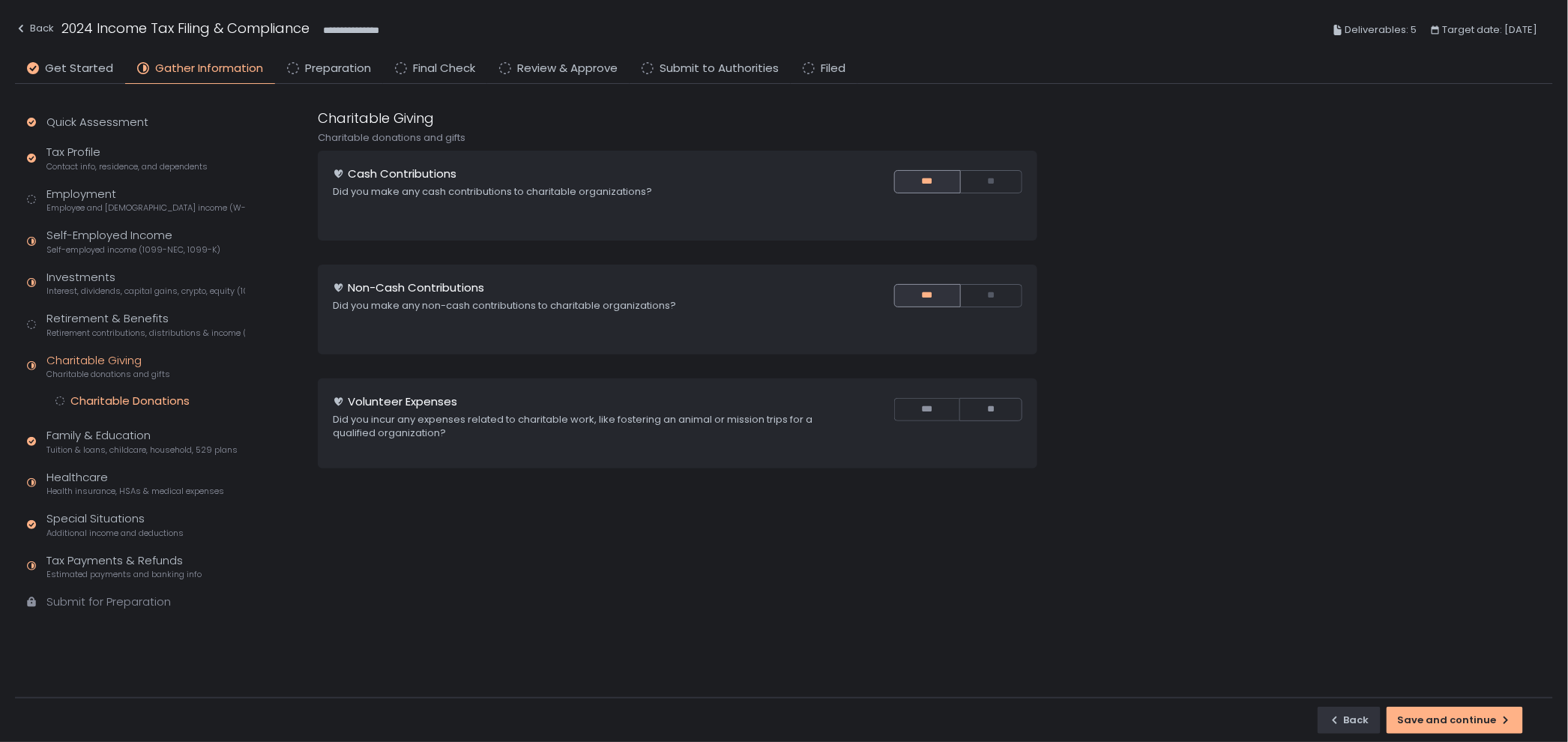
click at [138, 403] on div "Charitable Donations" at bounding box center [130, 400] width 119 height 15
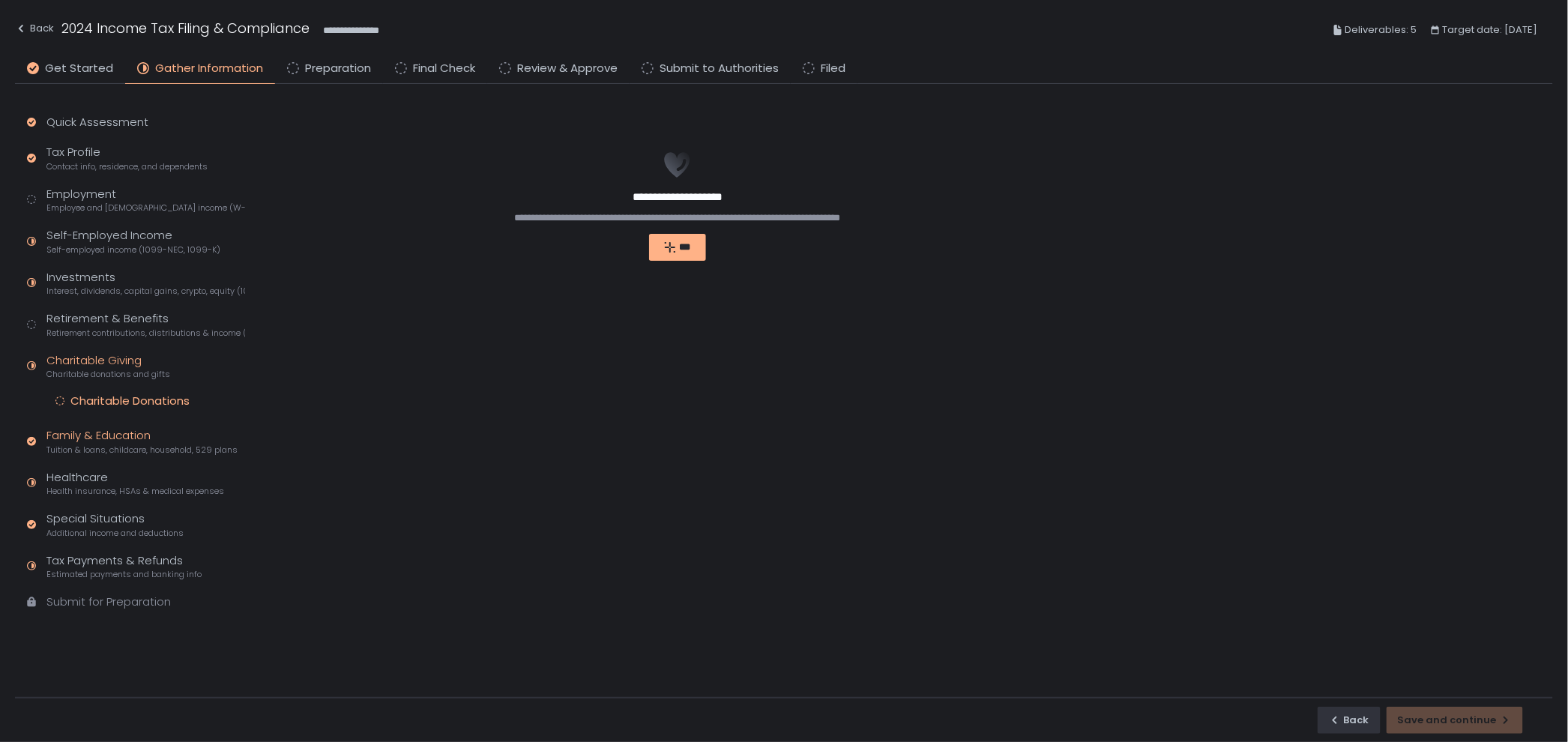
click at [134, 438] on div "Family & Education Tuition & loans, childcare, household, 529 plans" at bounding box center [142, 441] width 191 height 29
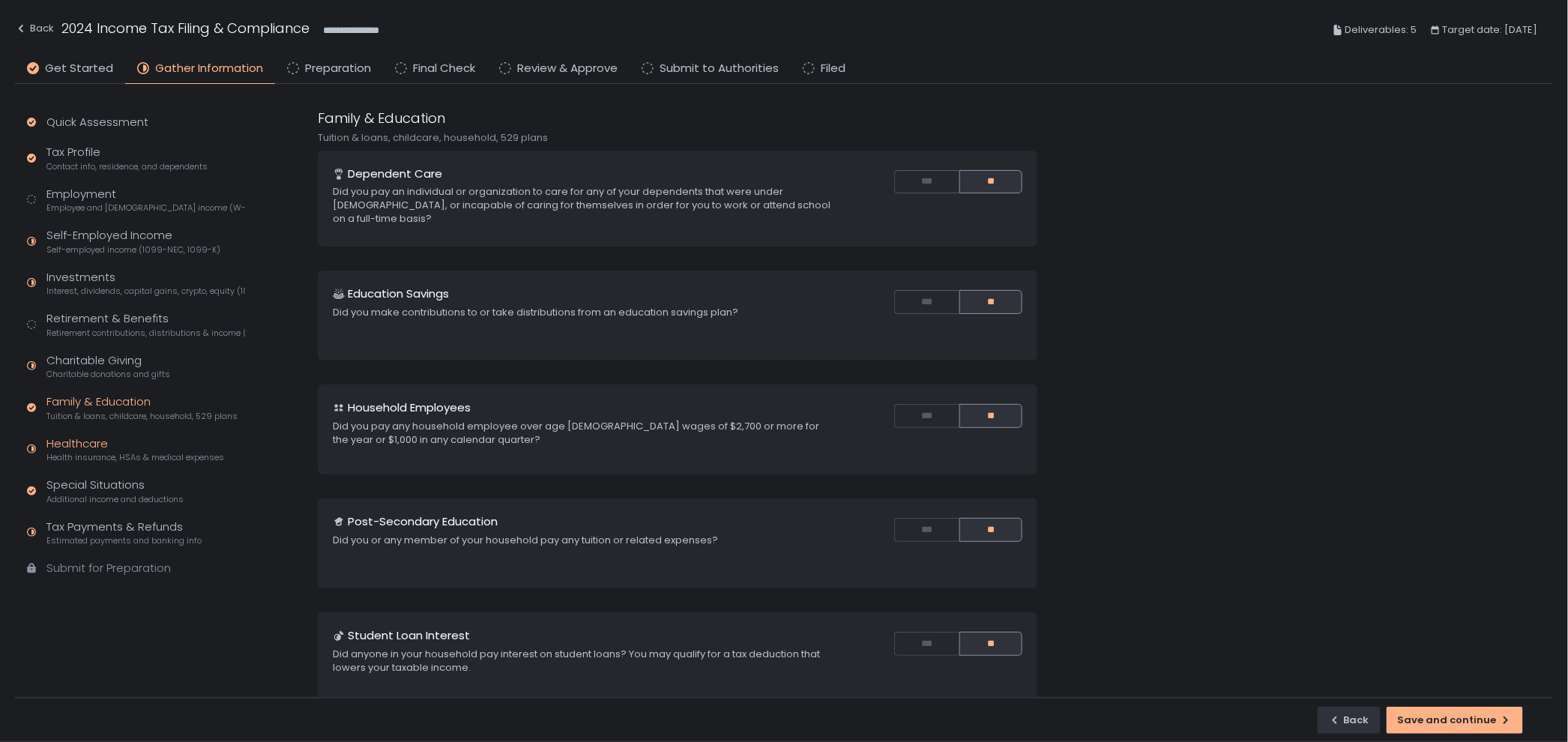
click at [110, 435] on div "Healthcare Health insurance, HSAs & medical expenses" at bounding box center [135, 449] width 178 height 29
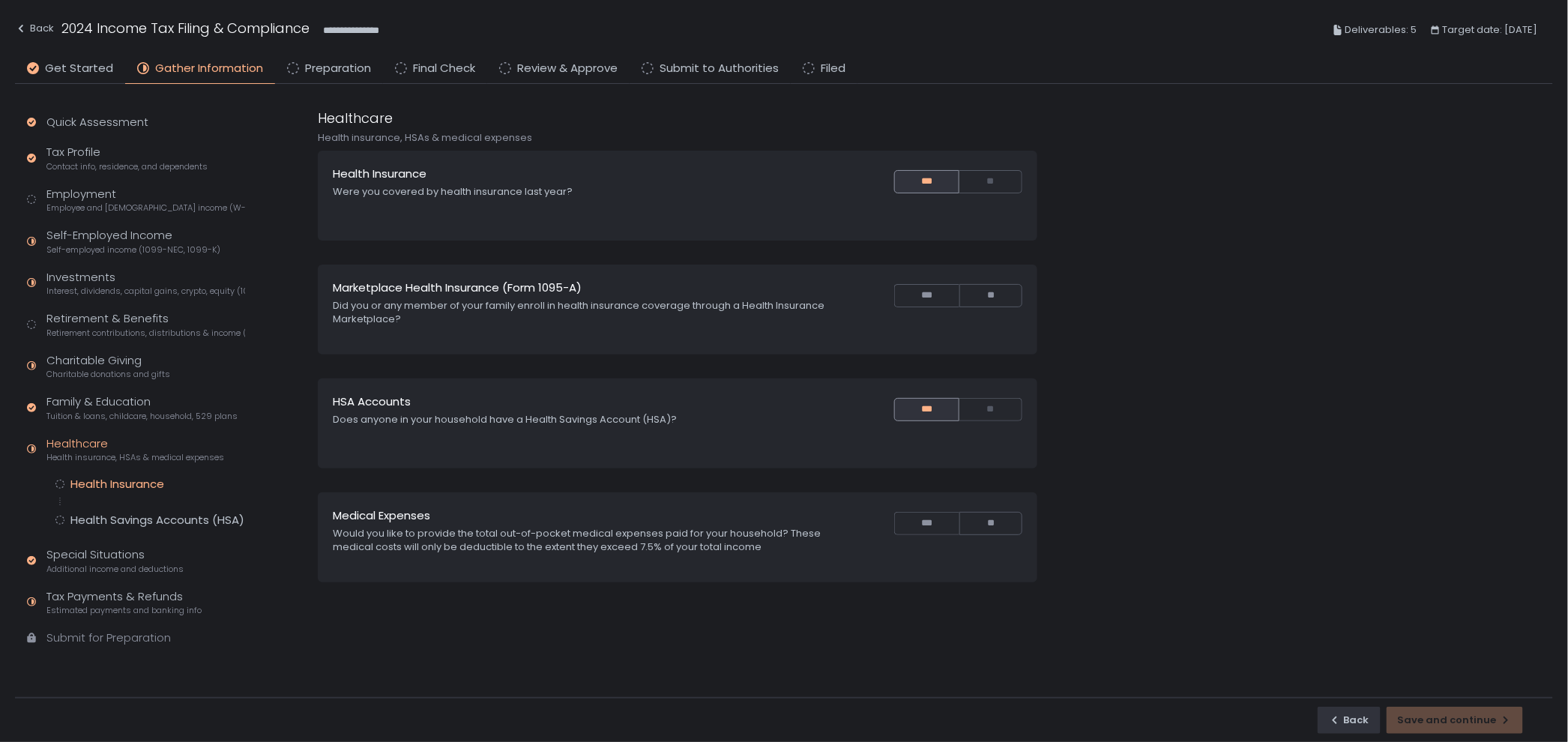
click at [107, 481] on div "Health Insurance" at bounding box center [117, 484] width 94 height 15
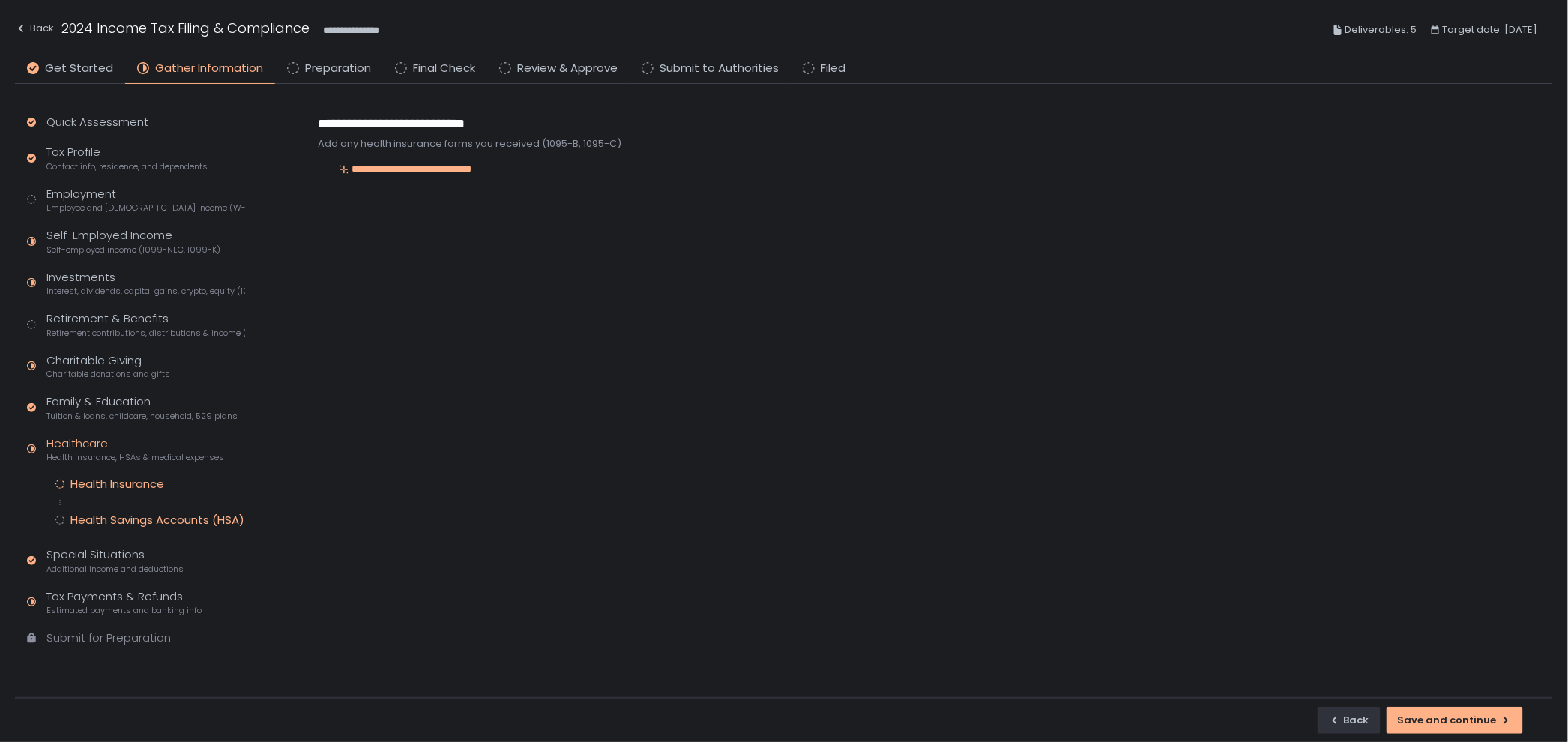
click at [119, 517] on div "Health Savings Accounts (HSA)" at bounding box center [157, 520] width 174 height 15
click at [96, 203] on span "Employee and [DEMOGRAPHIC_DATA] income (W-2s)" at bounding box center [146, 208] width 198 height 12
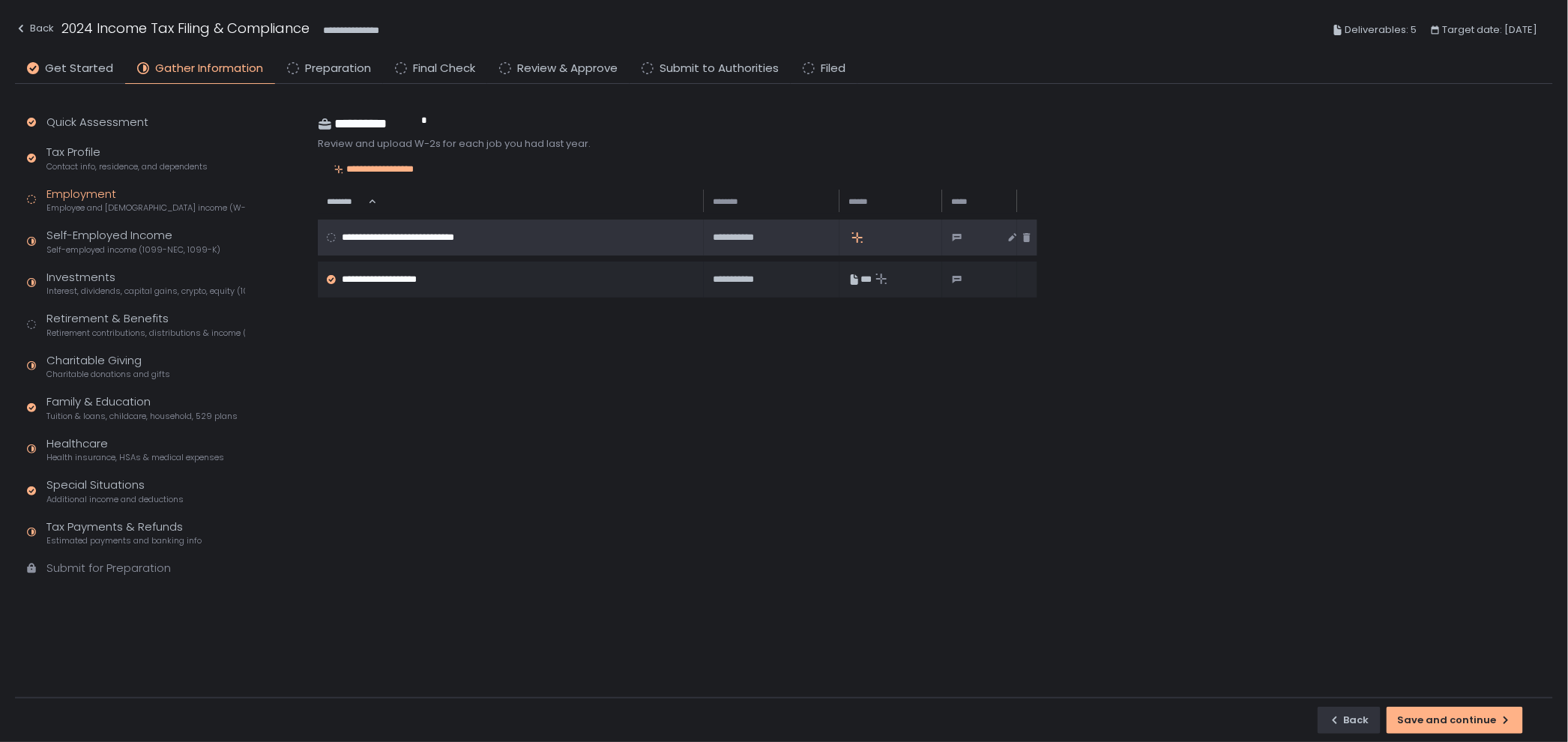
click at [644, 236] on div "**********" at bounding box center [507, 237] width 360 height 13
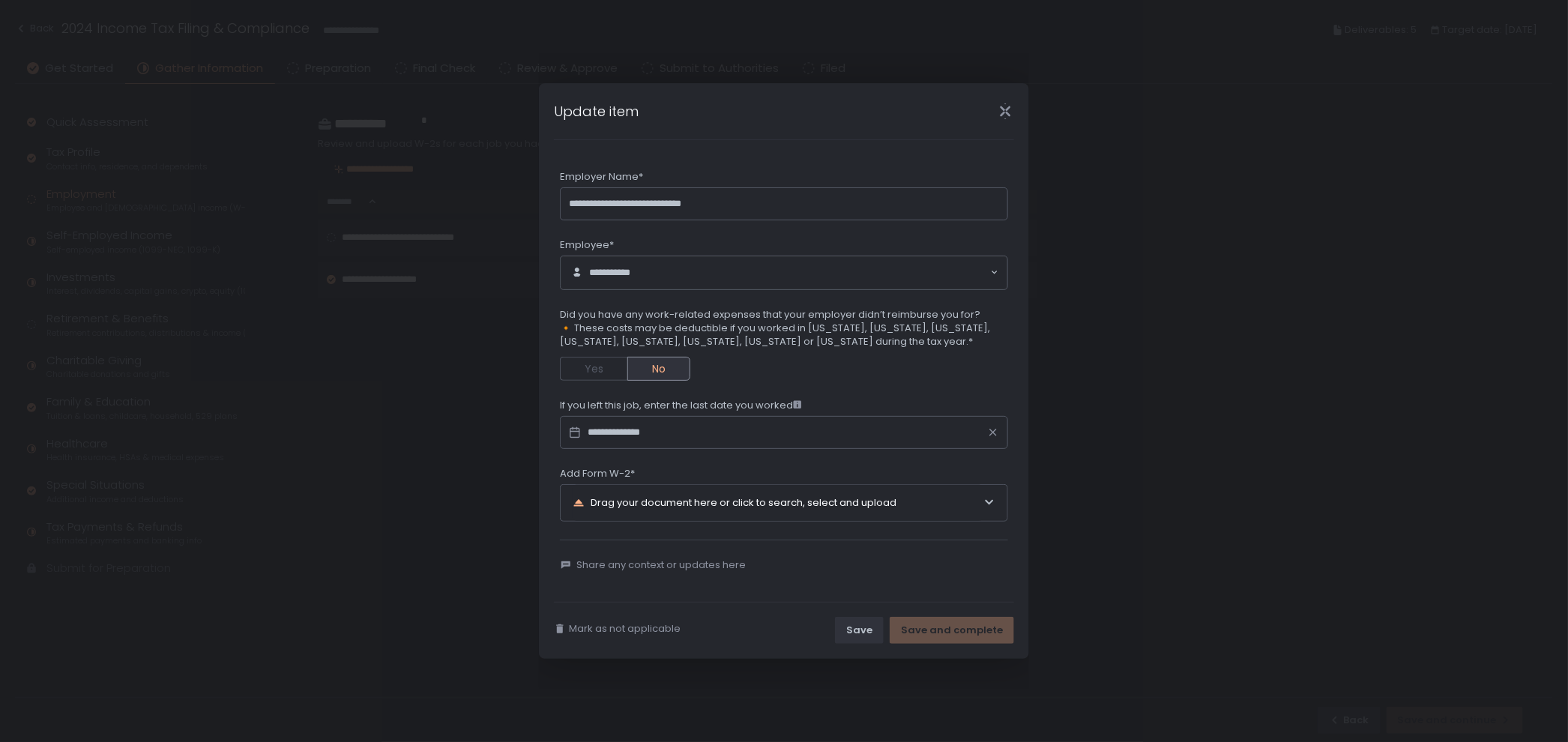
click at [1004, 118] on icon "Close" at bounding box center [1006, 112] width 16 height 16
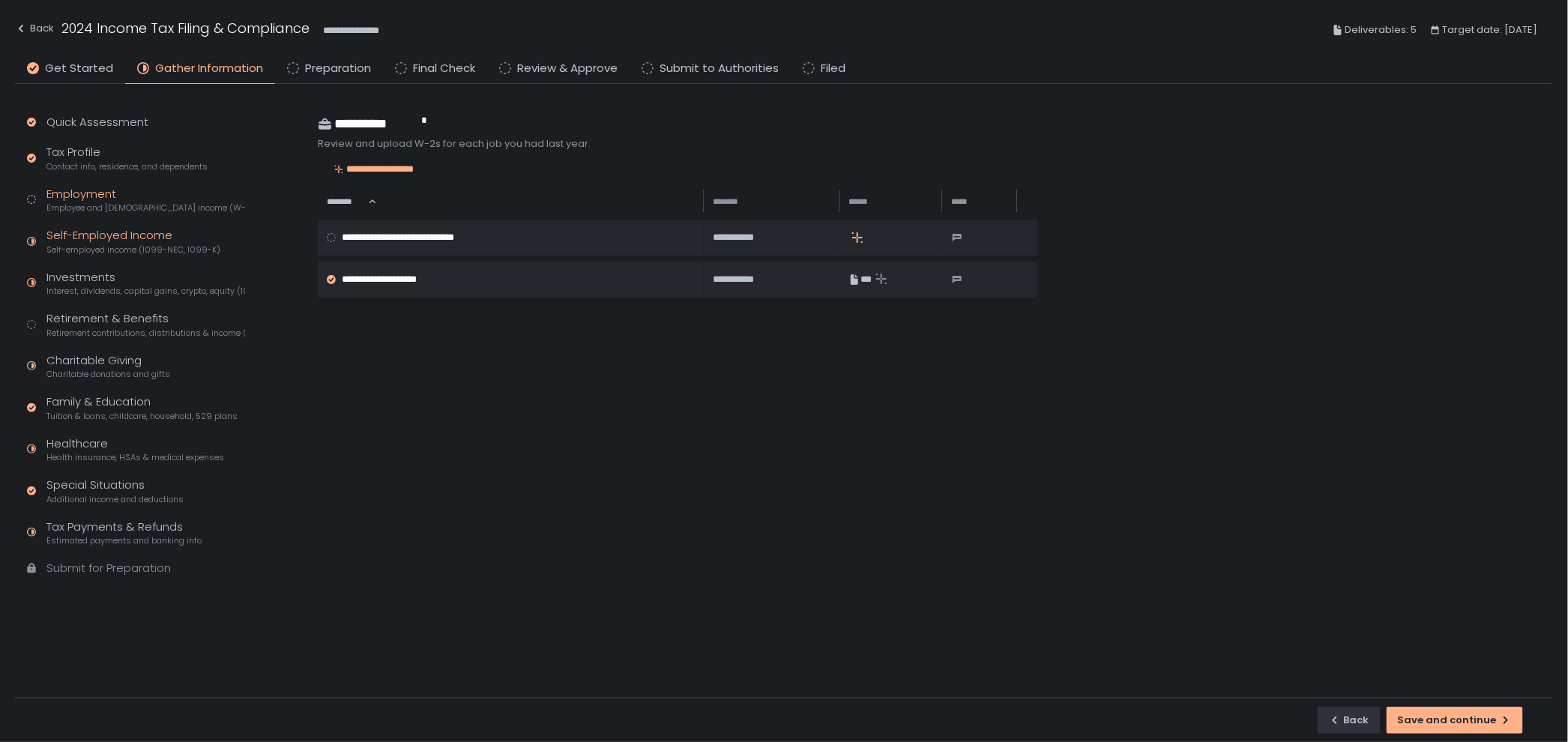
click at [133, 245] on span "Self-employed income (1099-NEC, 1099-K)" at bounding box center [133, 250] width 174 height 12
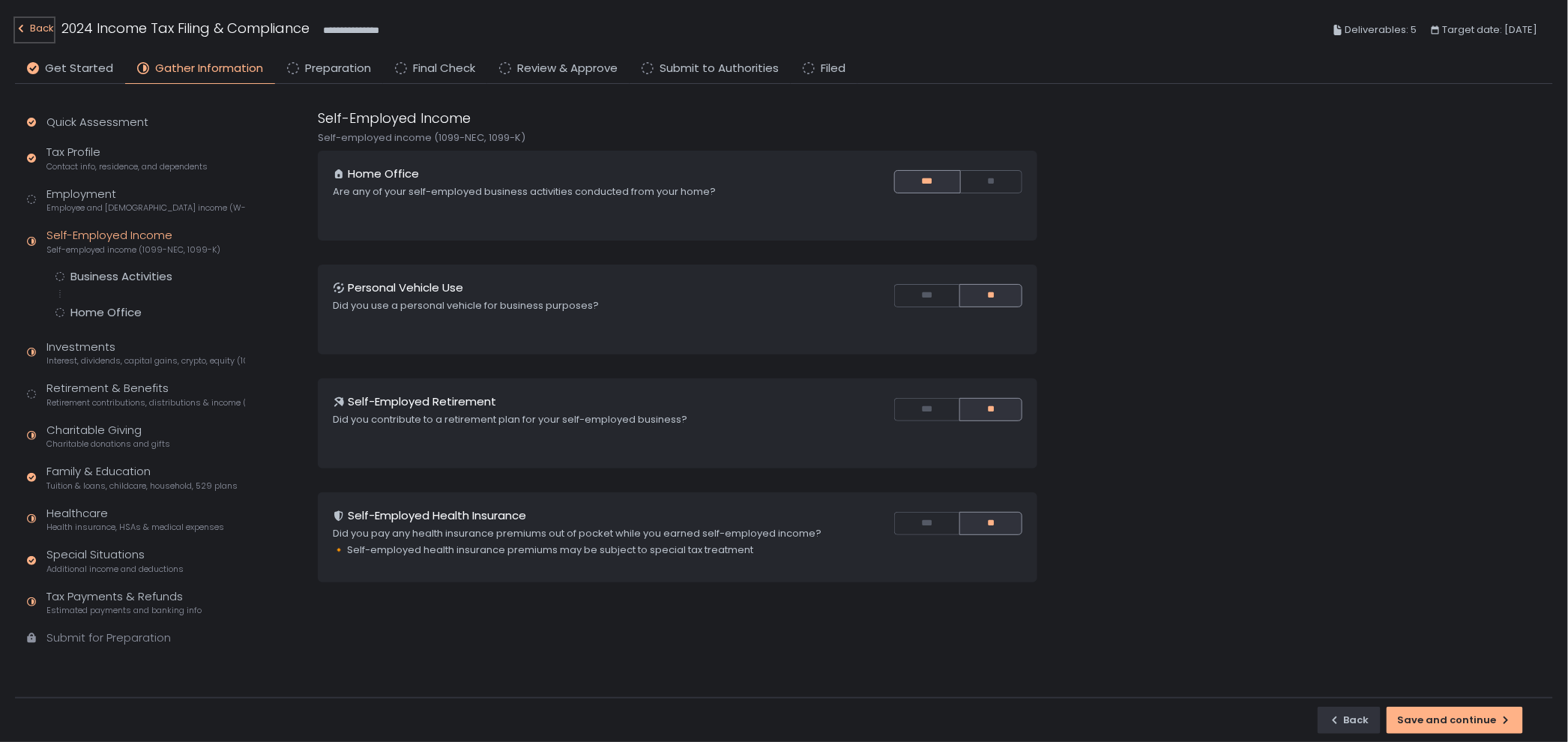
click at [46, 27] on div "Back" at bounding box center [35, 29] width 39 height 18
